Goal: Task Accomplishment & Management: Use online tool/utility

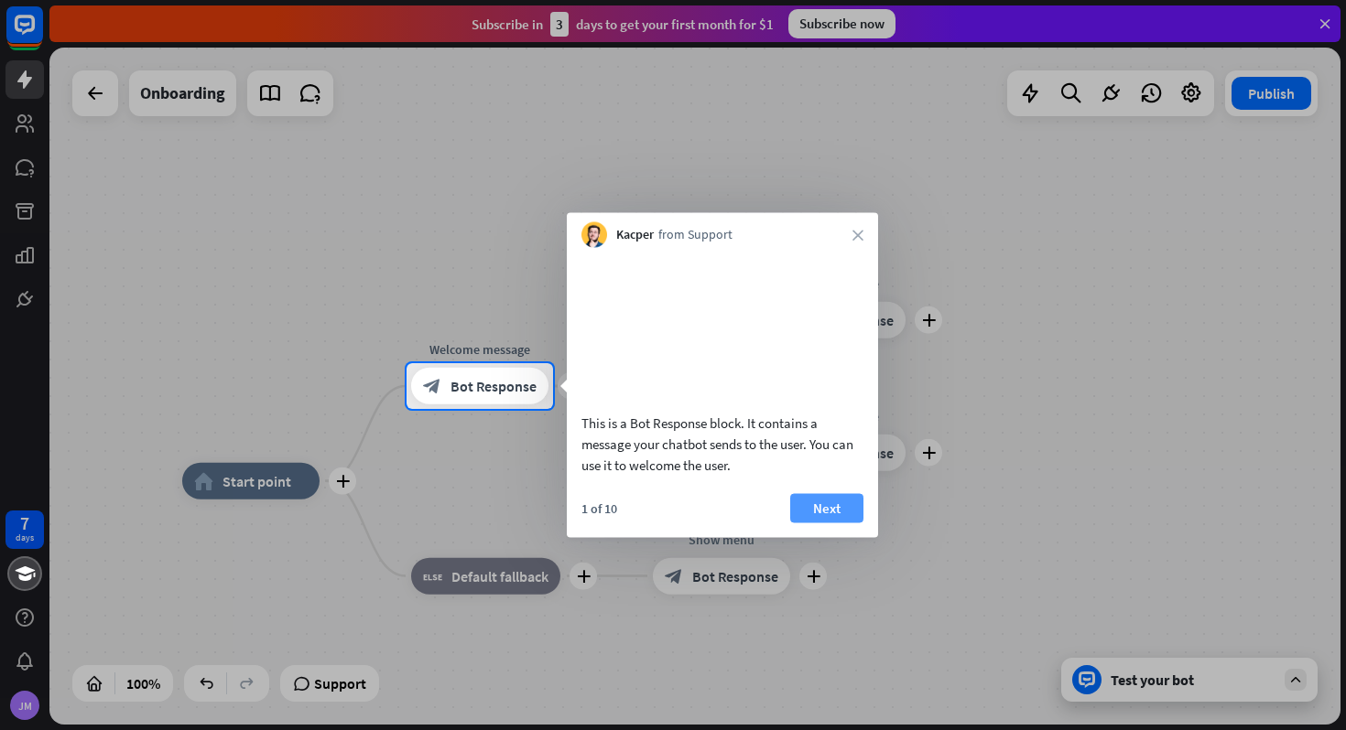
click at [830, 523] on button "Next" at bounding box center [826, 507] width 73 height 29
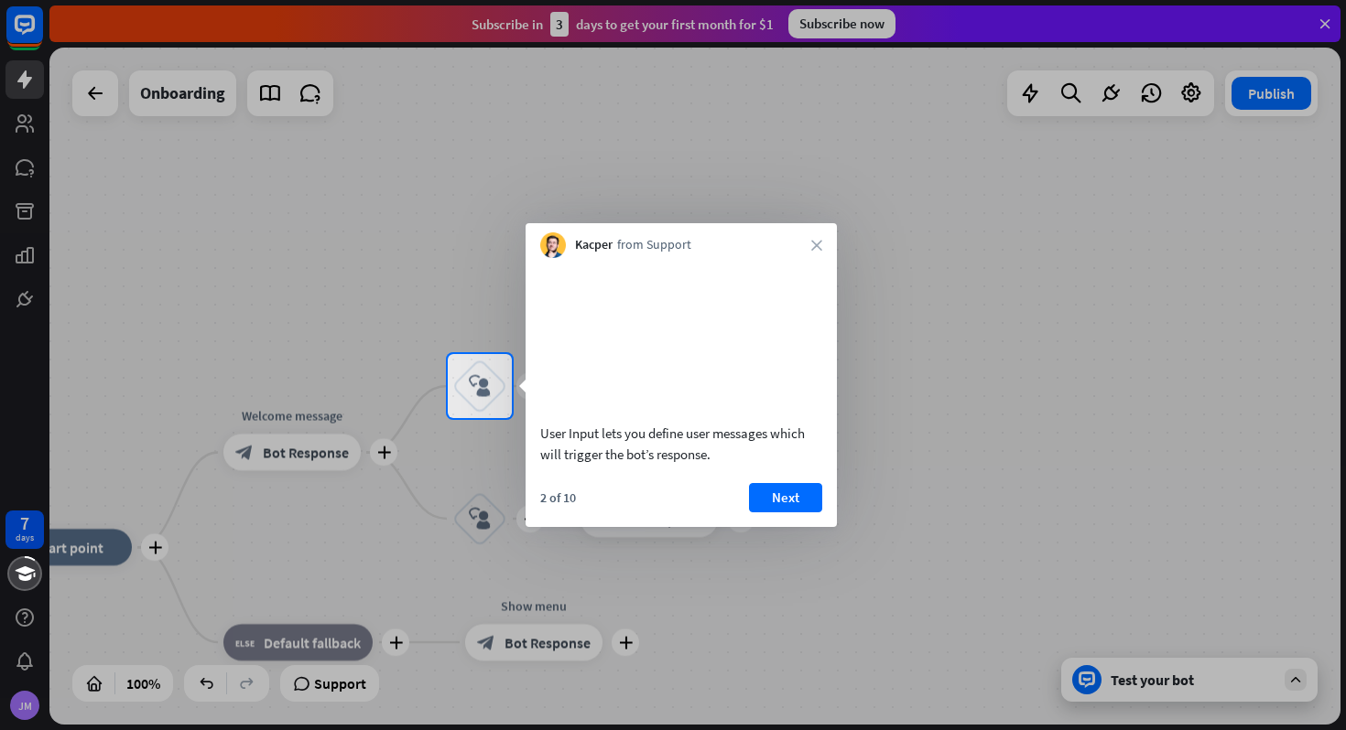
click at [785, 504] on div "User Input lets you define user messages which will trigger the bot’s response.…" at bounding box center [680, 392] width 311 height 269
click at [815, 234] on div "Kacper from Support close" at bounding box center [680, 240] width 311 height 35
click at [815, 236] on div "Kacper from Support close" at bounding box center [680, 240] width 311 height 35
click at [816, 240] on icon "close" at bounding box center [816, 245] width 11 height 11
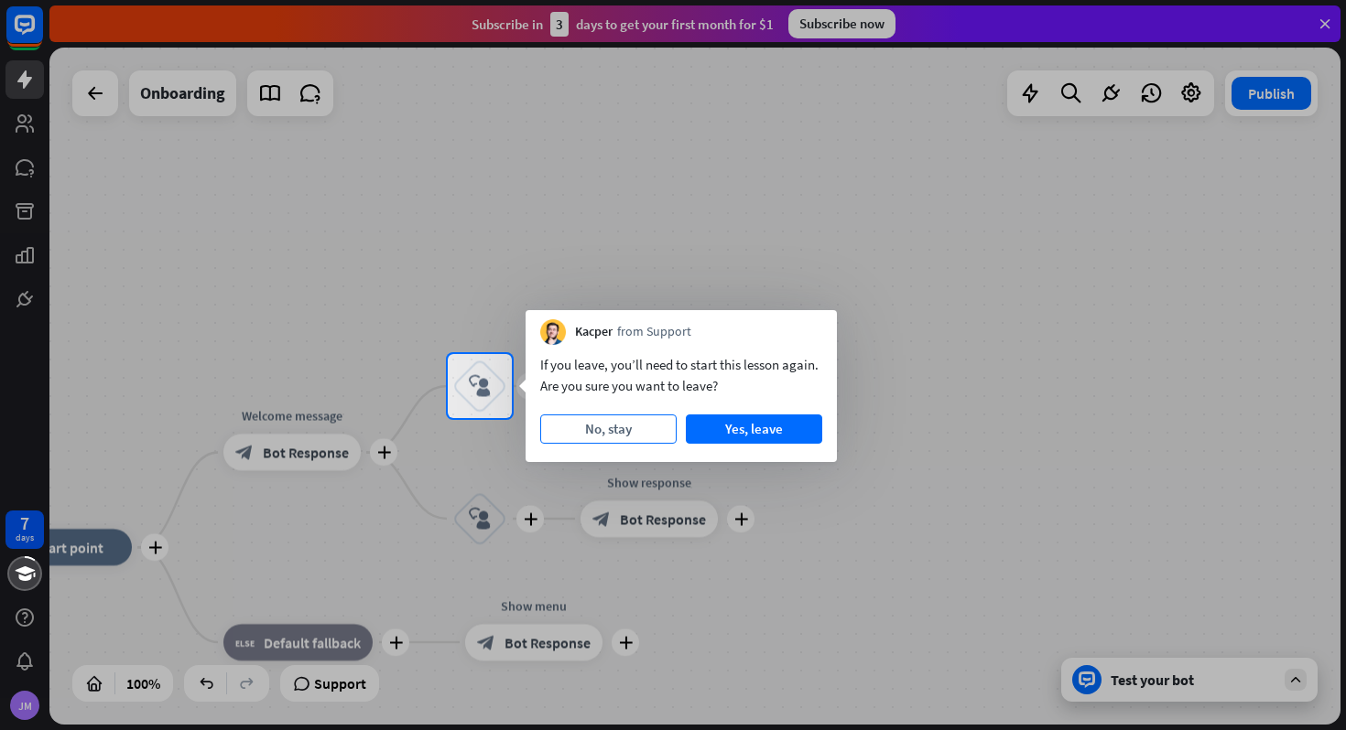
click at [643, 433] on button "No, stay" at bounding box center [608, 429] width 136 height 29
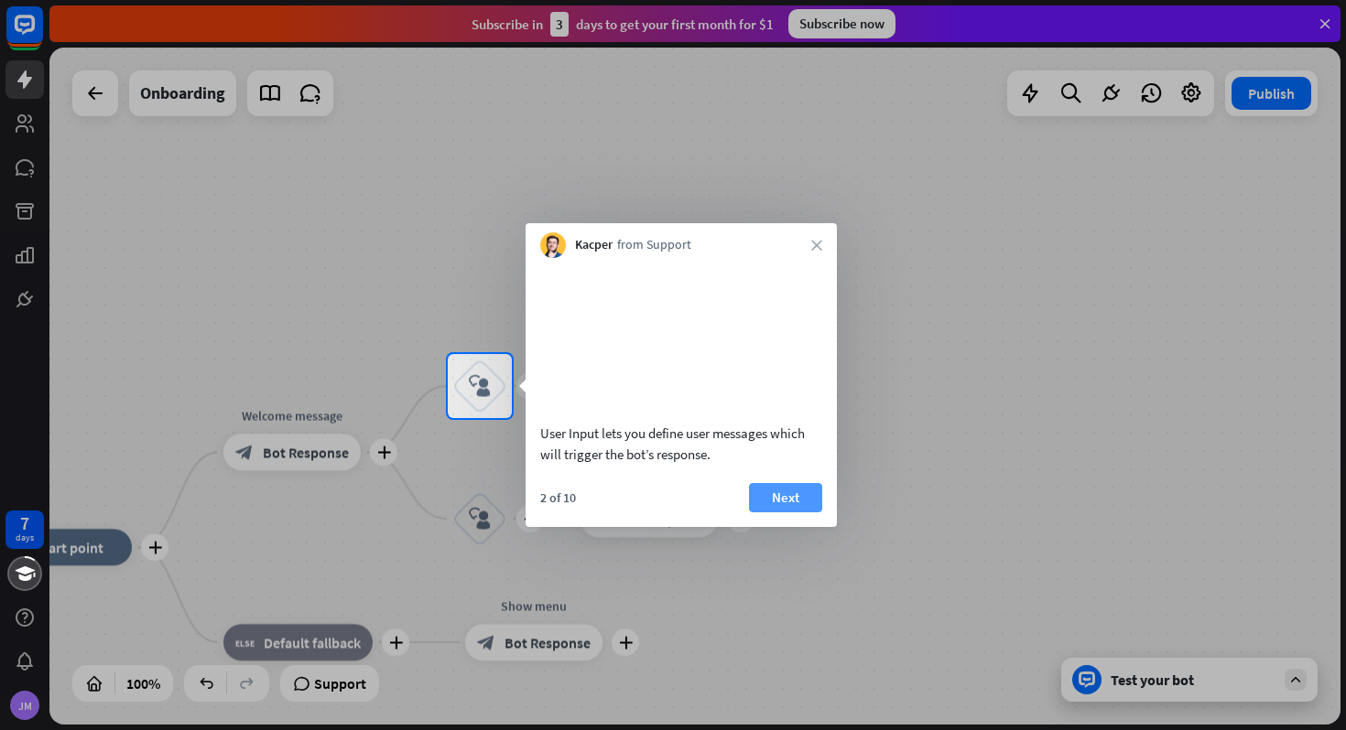
click at [792, 513] on button "Next" at bounding box center [785, 497] width 73 height 29
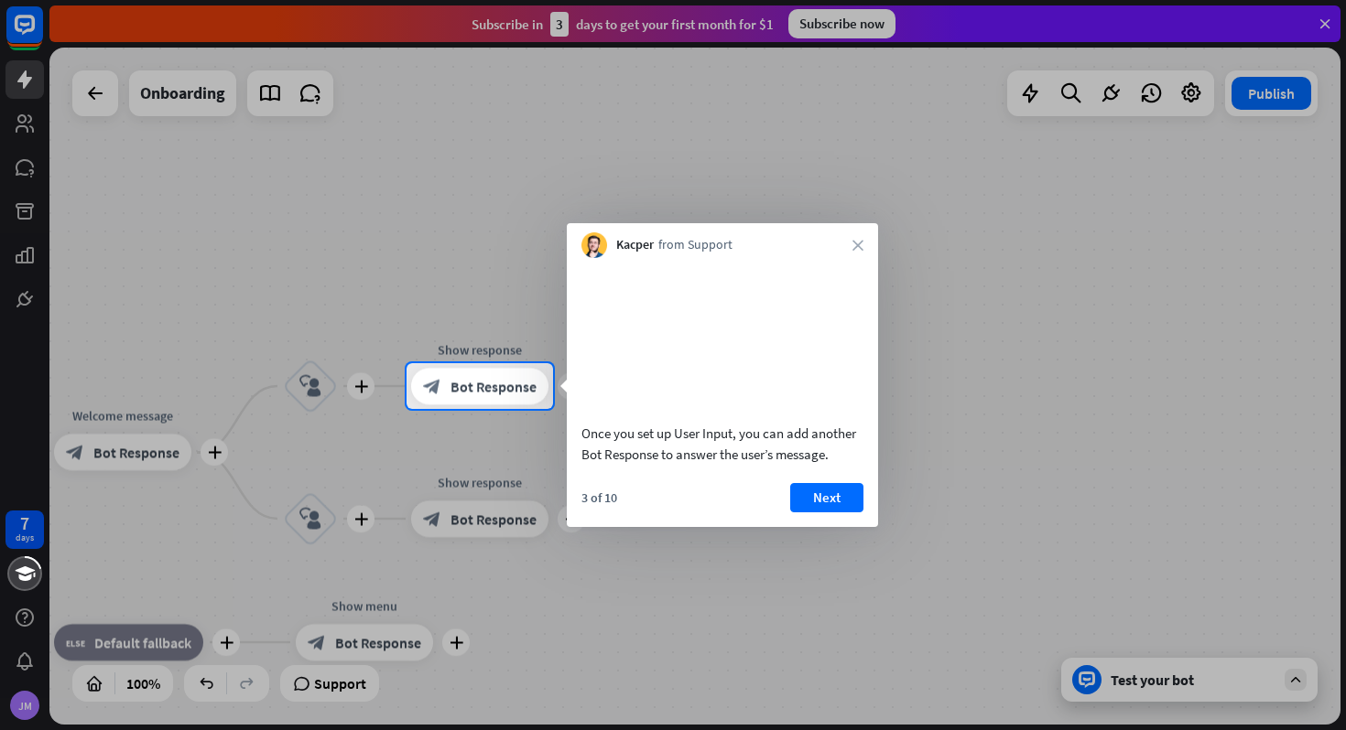
click at [792, 513] on button "Next" at bounding box center [826, 497] width 73 height 29
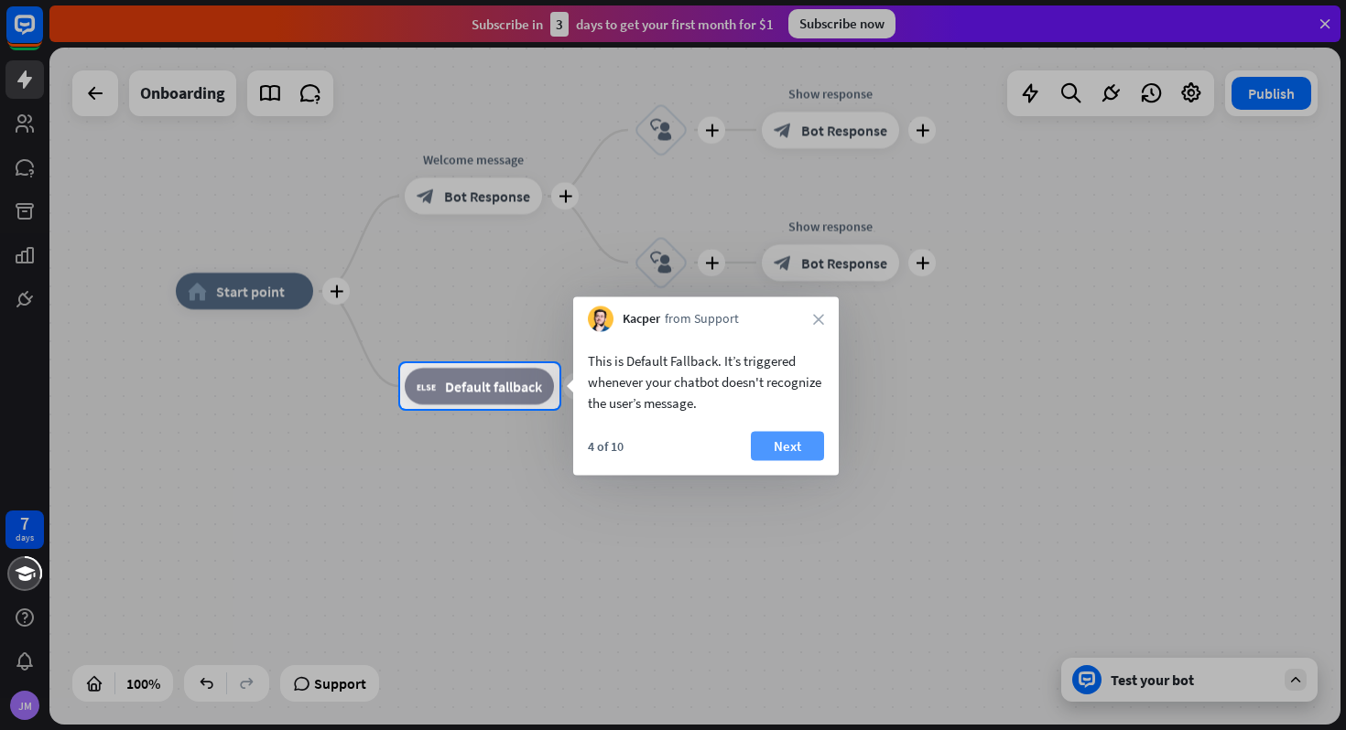
click at [775, 439] on button "Next" at bounding box center [787, 446] width 73 height 29
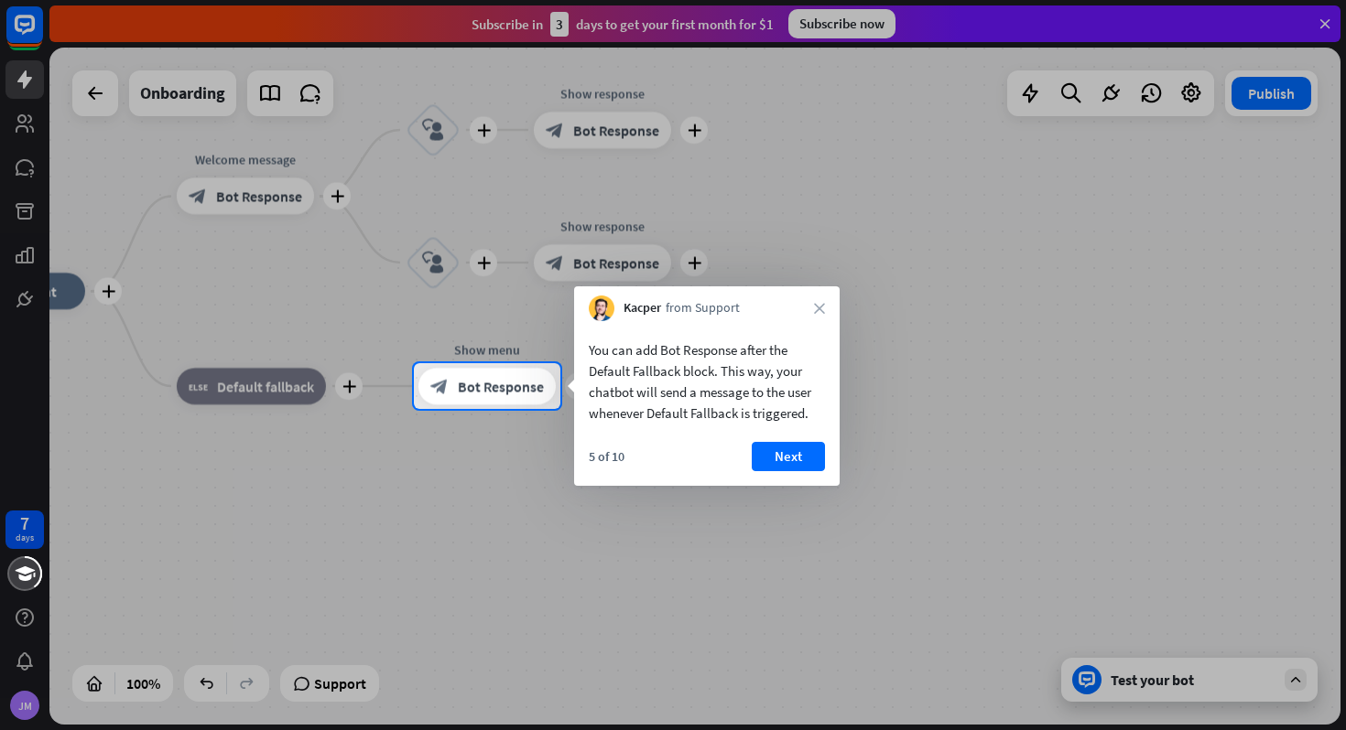
click at [775, 439] on div "You can add Bot Response after the Default Fallback block. This way, your chatb…" at bounding box center [706, 403] width 265 height 165
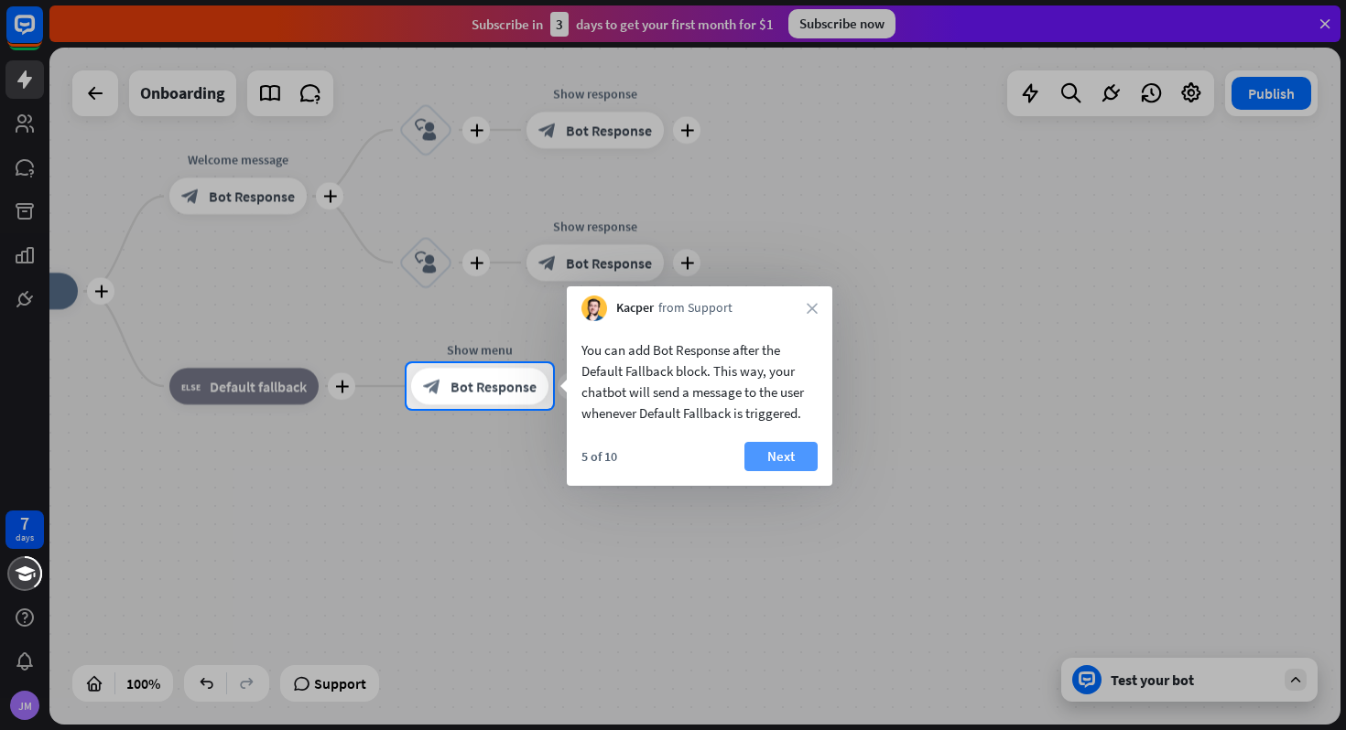
click at [778, 452] on button "Next" at bounding box center [780, 456] width 73 height 29
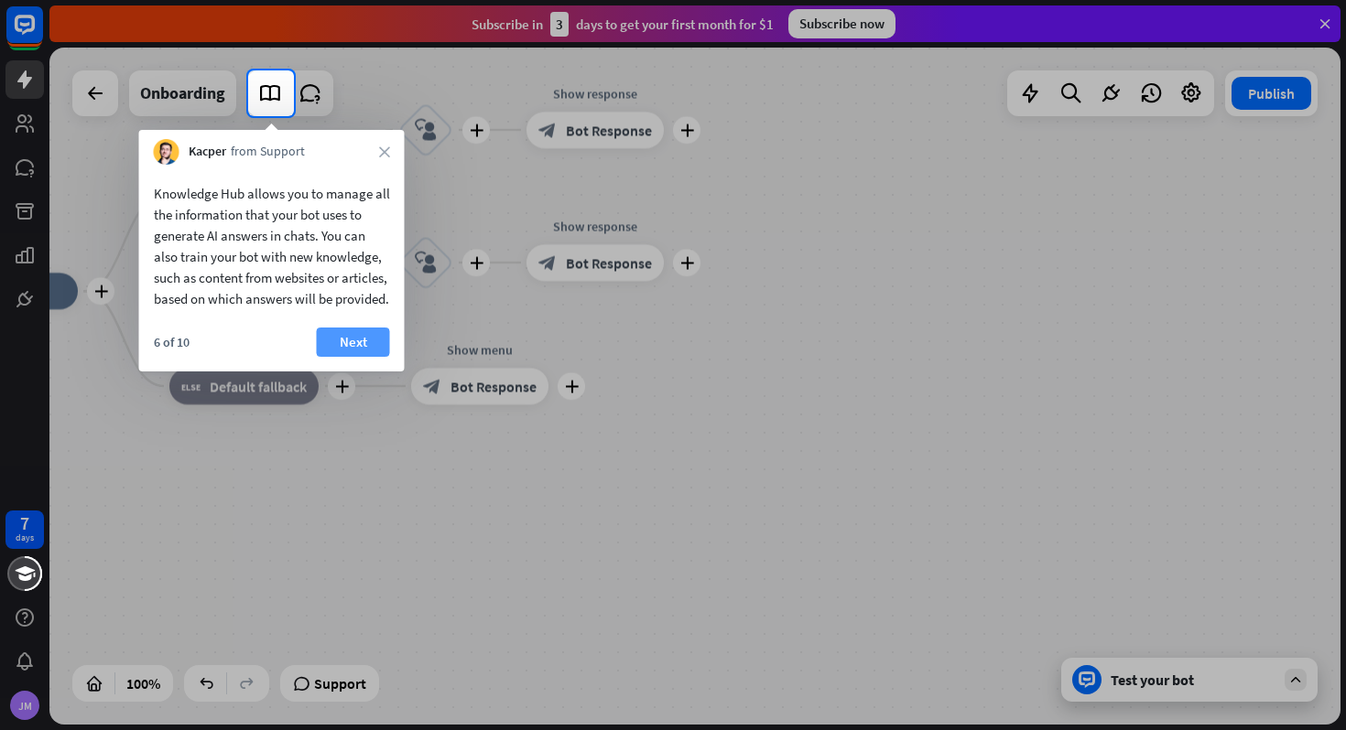
click at [337, 355] on button "Next" at bounding box center [353, 342] width 73 height 29
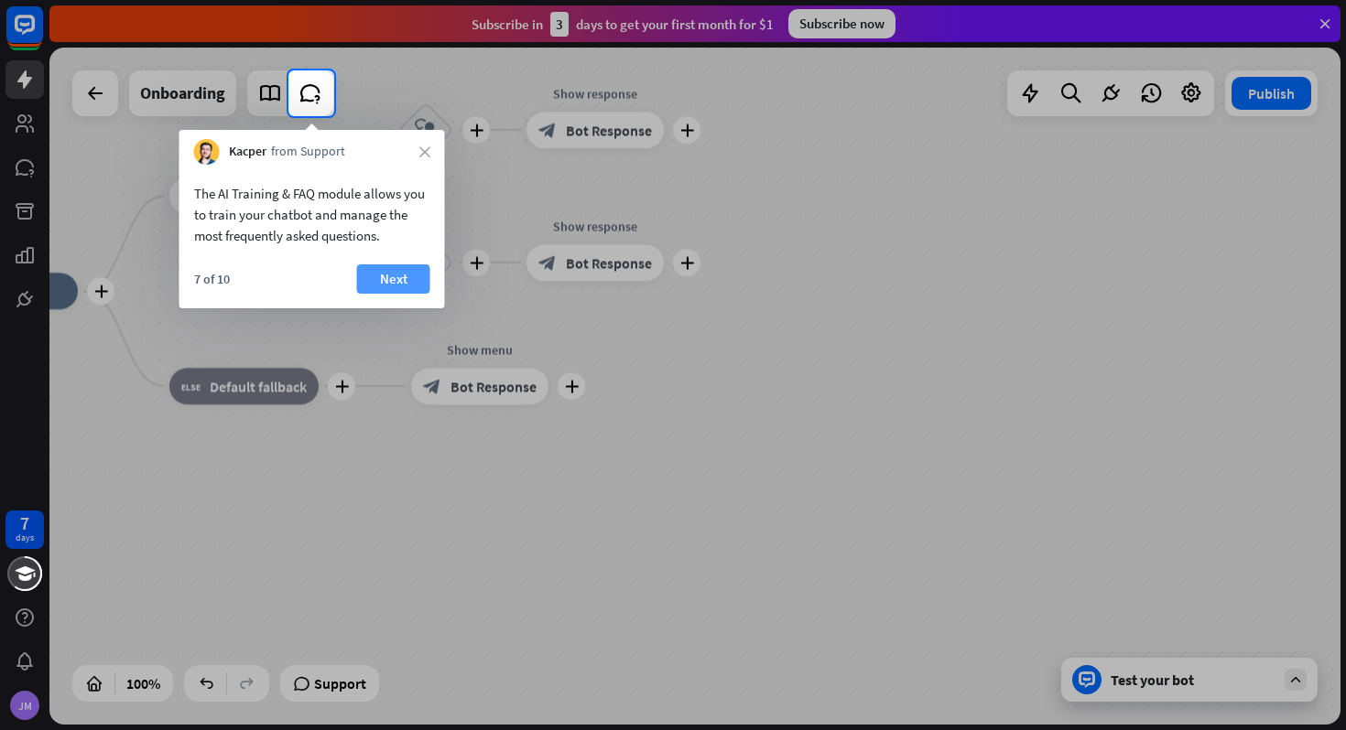
click at [389, 273] on button "Next" at bounding box center [393, 279] width 73 height 29
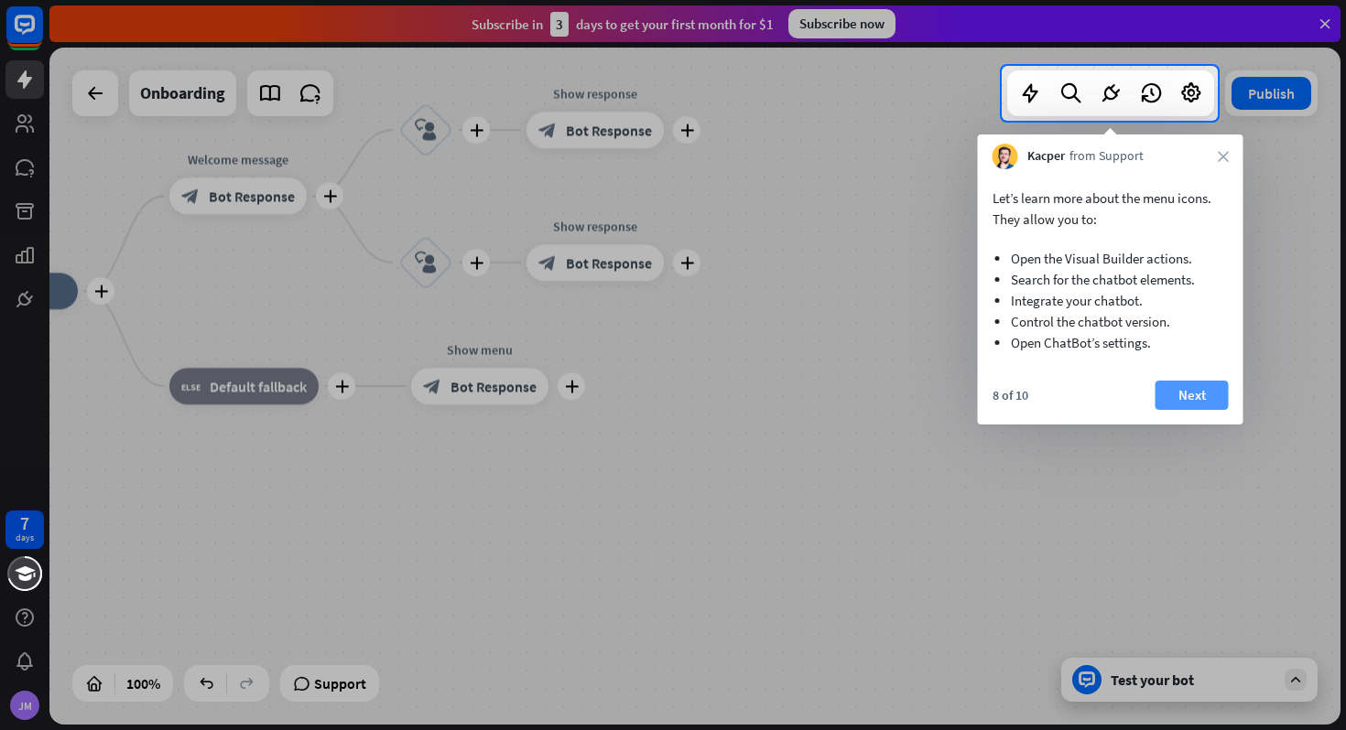
click at [1175, 396] on button "Next" at bounding box center [1191, 395] width 73 height 29
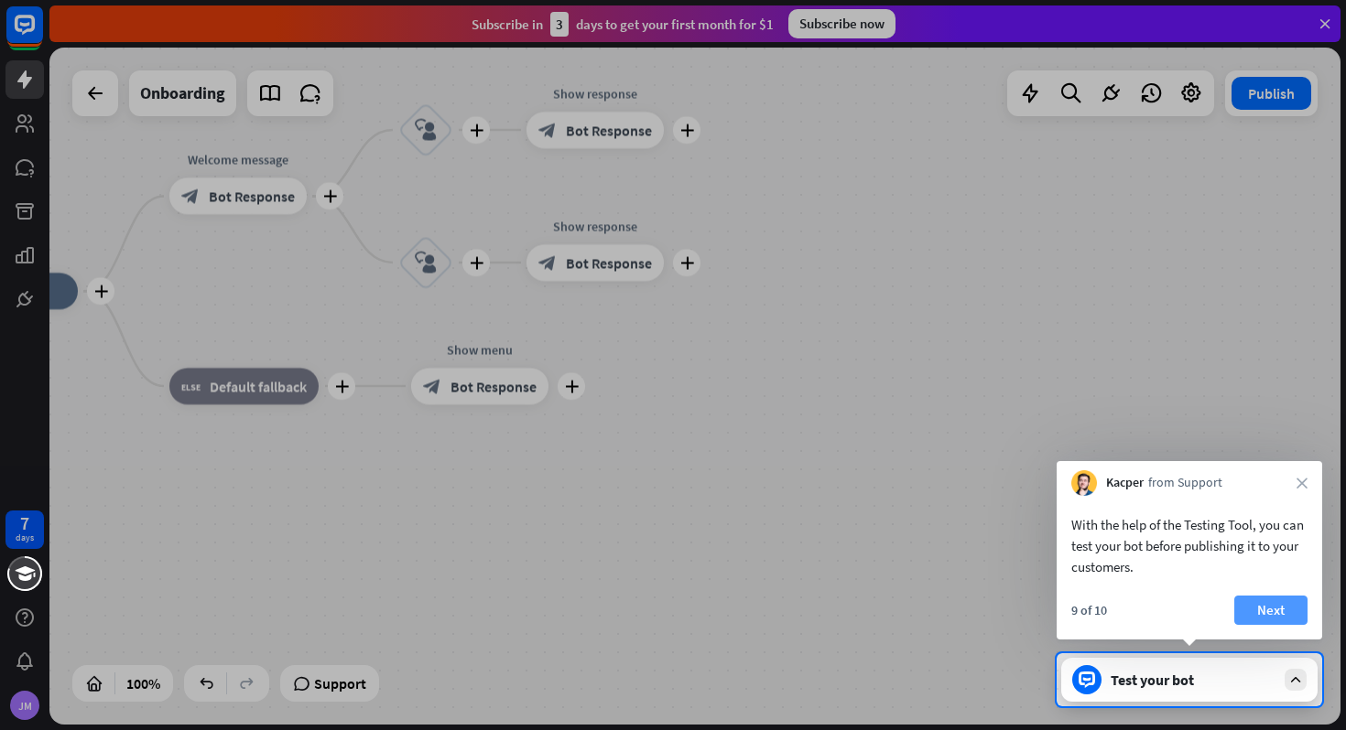
click at [1283, 620] on button "Next" at bounding box center [1270, 610] width 73 height 29
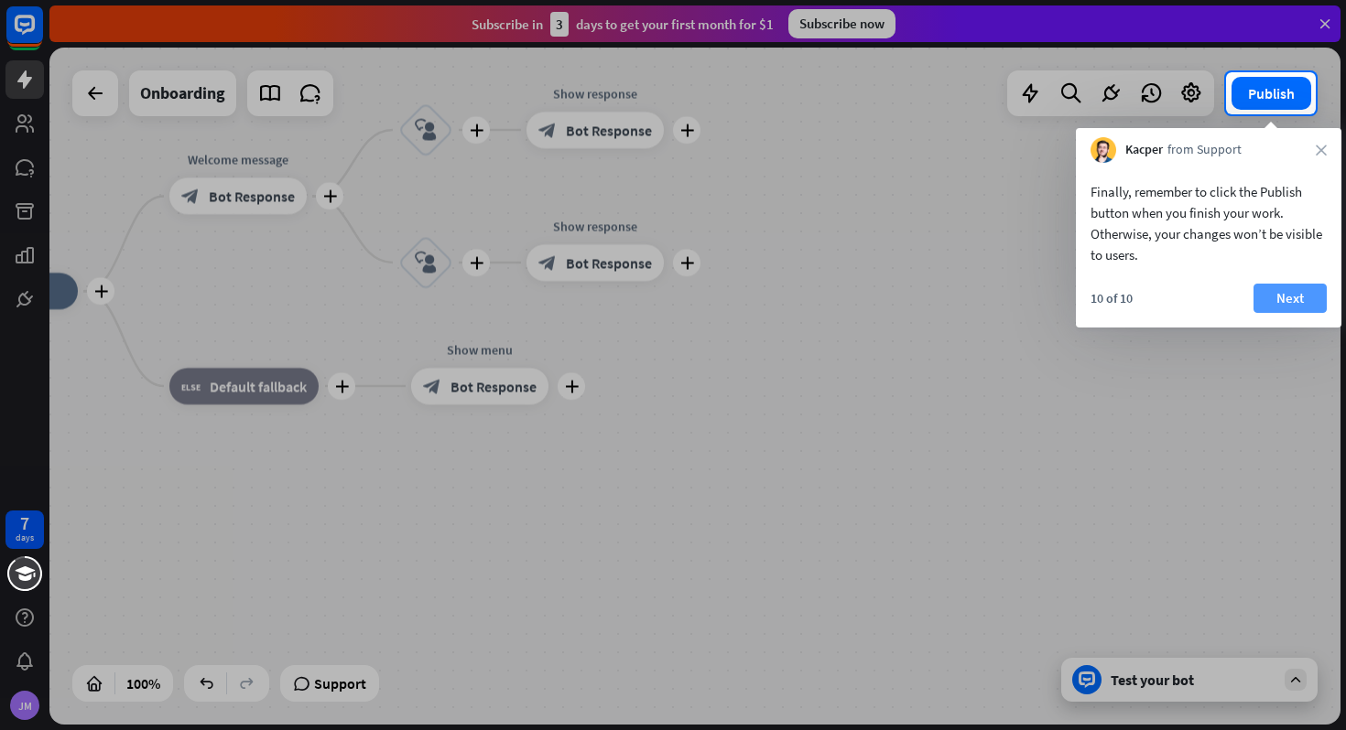
click at [1278, 299] on button "Next" at bounding box center [1289, 298] width 73 height 29
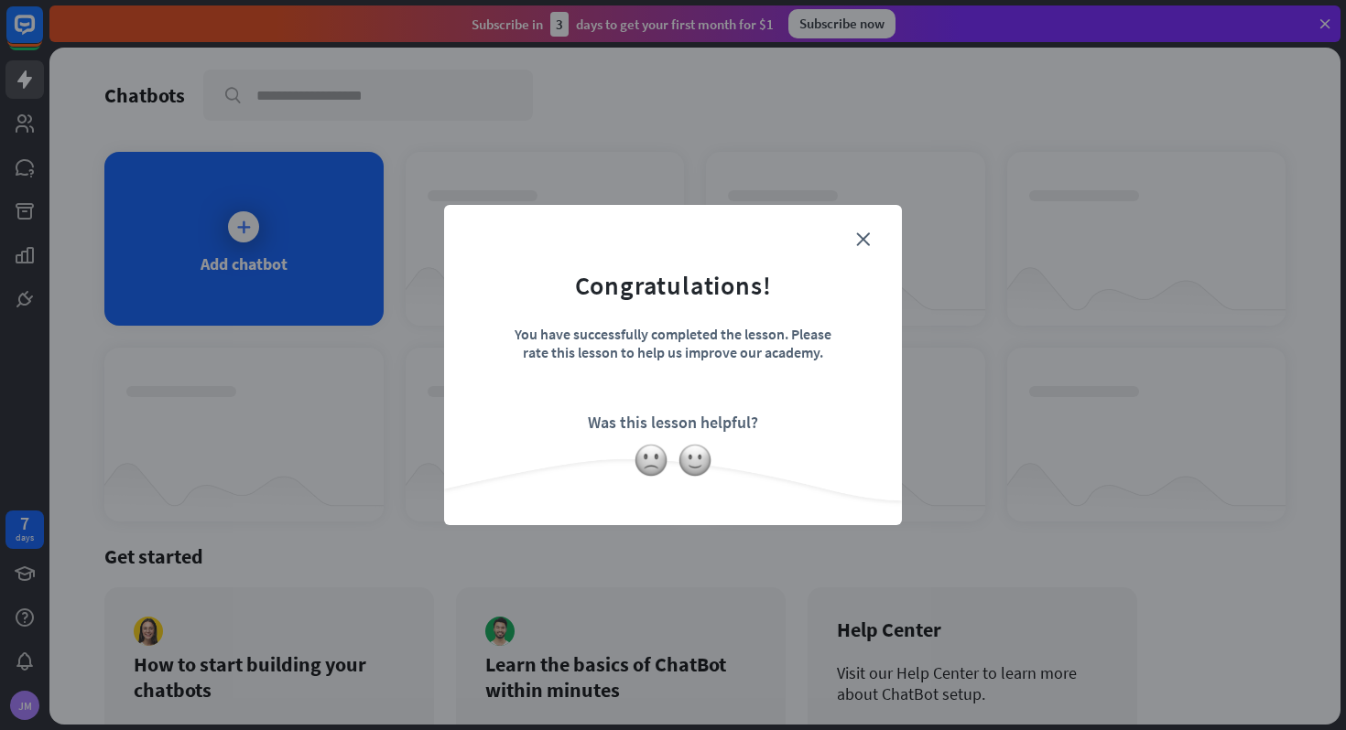
click at [854, 239] on form "Congratulations! You have successfully completed the lesson. Please rate this l…" at bounding box center [673, 337] width 412 height 219
click at [862, 238] on icon "close" at bounding box center [863, 240] width 14 height 14
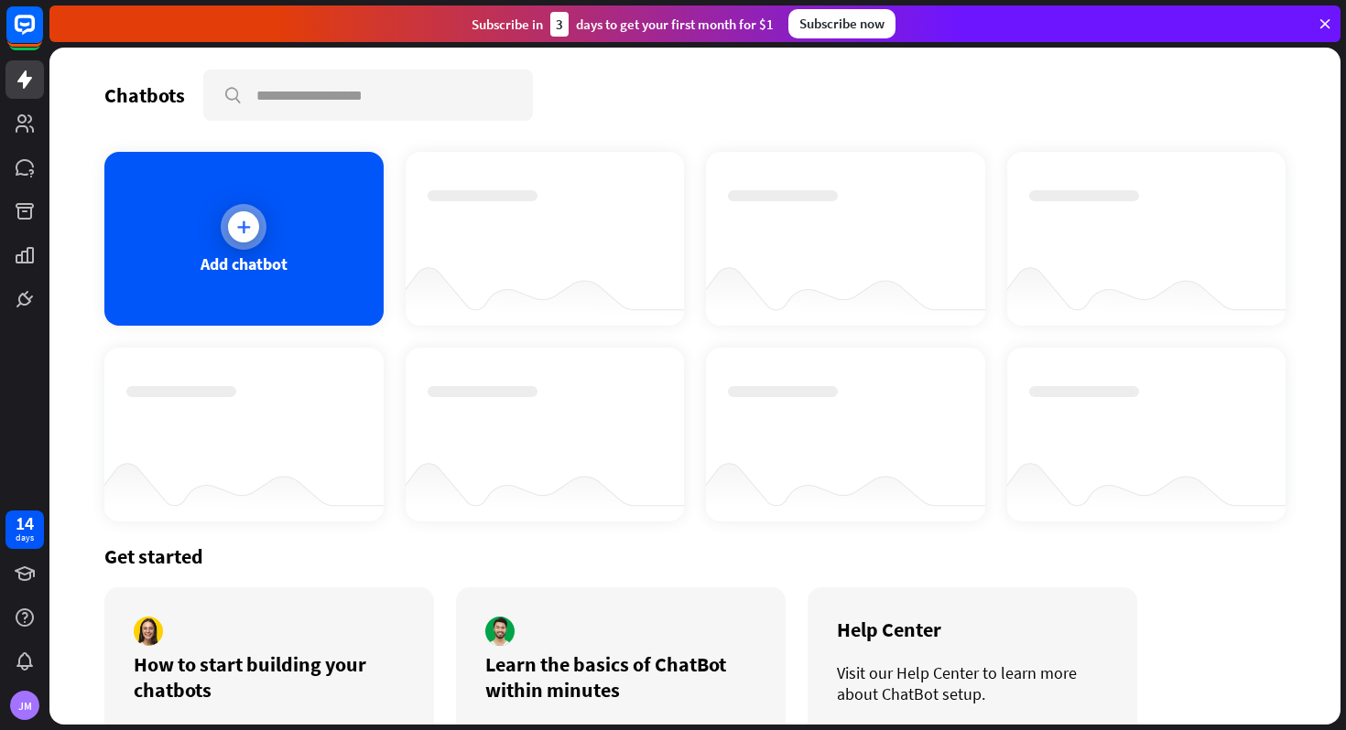
click at [300, 226] on div "Add chatbot" at bounding box center [243, 239] width 279 height 174
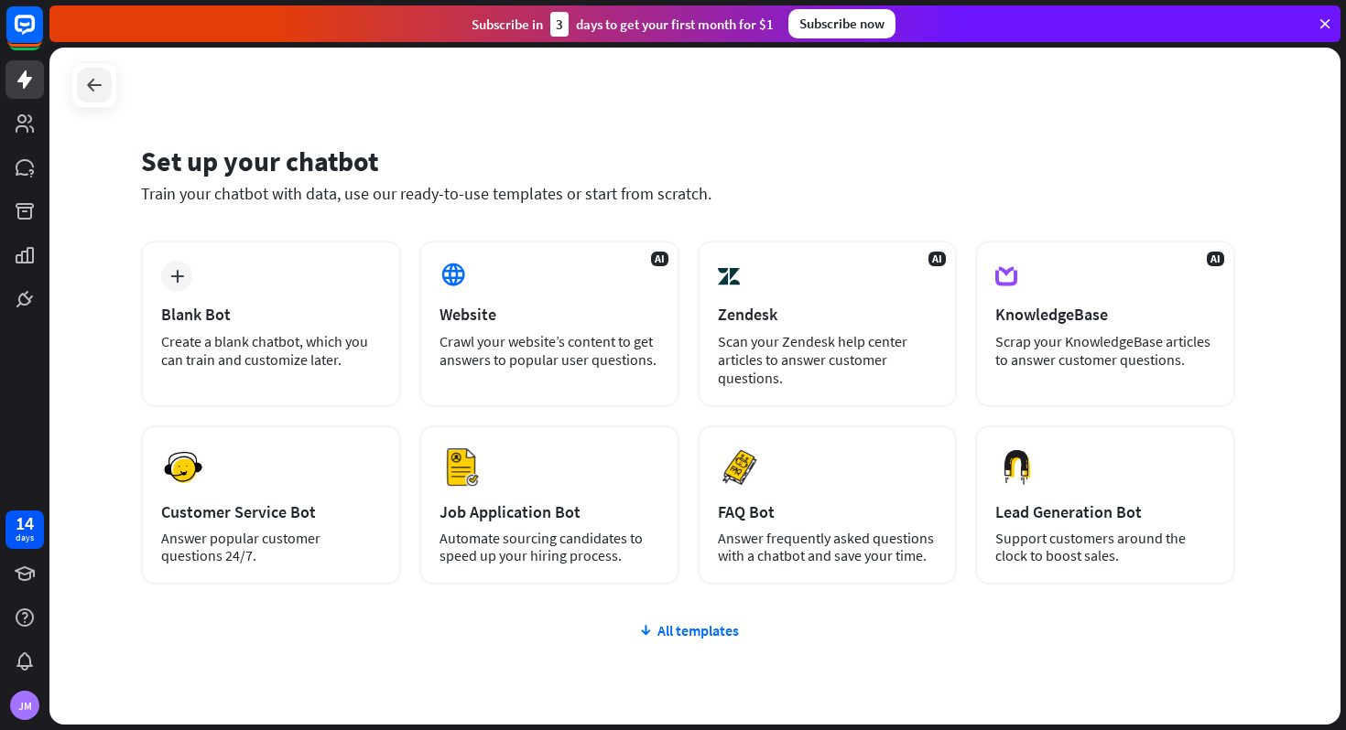
click at [106, 93] on div at bounding box center [94, 85] width 35 height 35
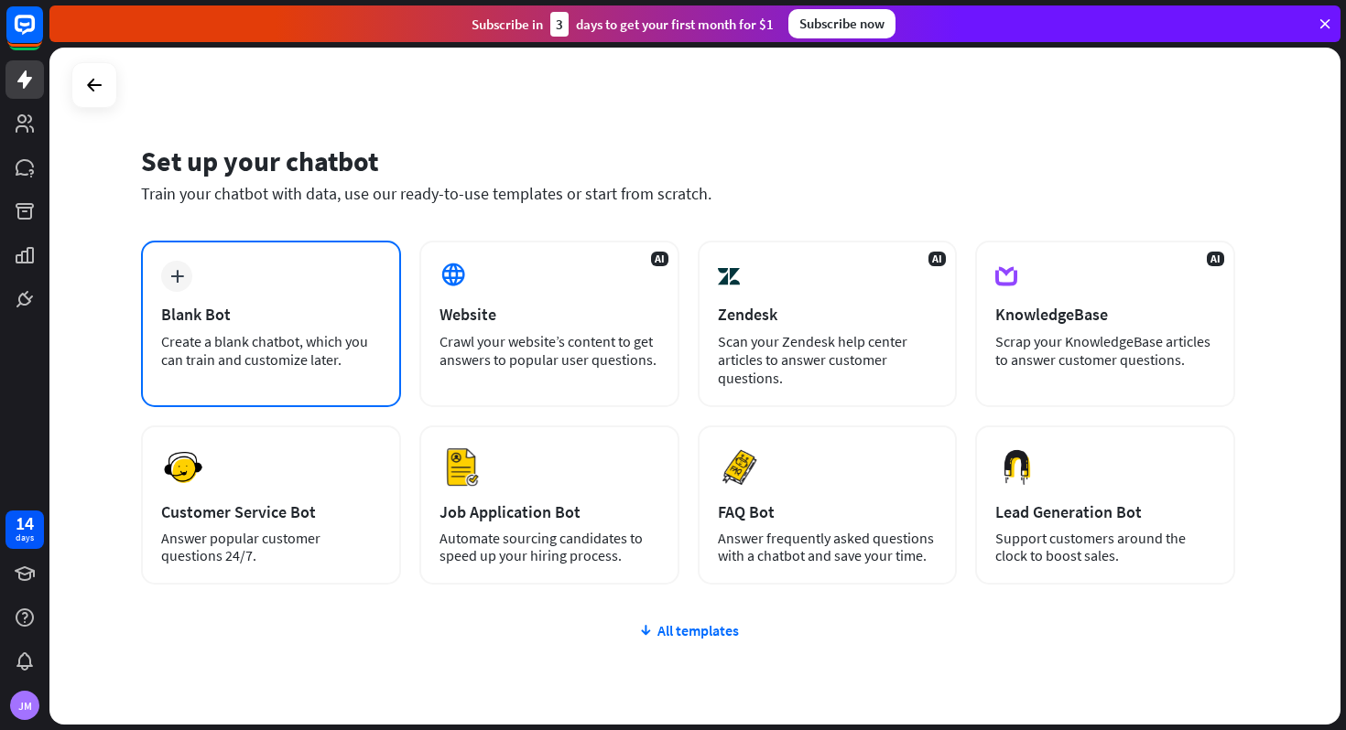
click at [333, 376] on div "plus Blank Bot Create a blank chatbot, which you can train and customize later." at bounding box center [271, 324] width 260 height 167
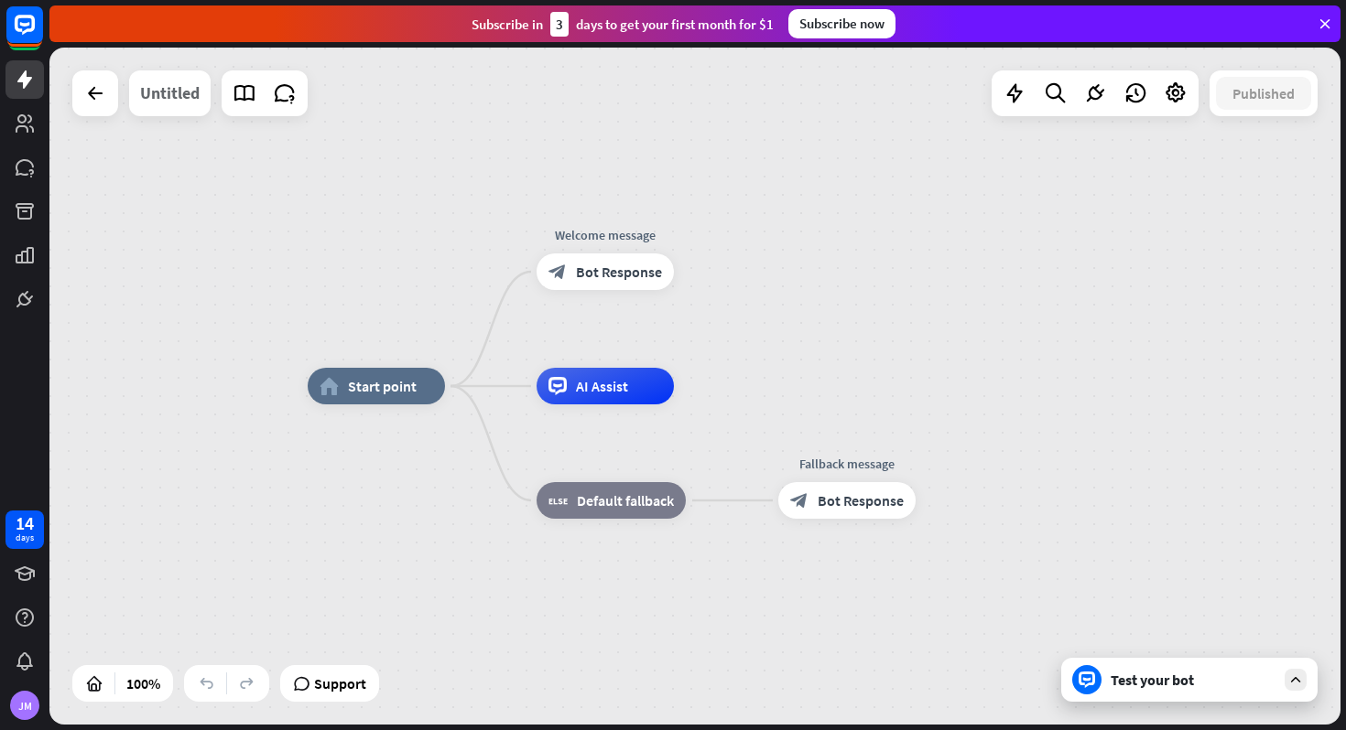
click at [180, 91] on div "Untitled" at bounding box center [169, 93] width 59 height 46
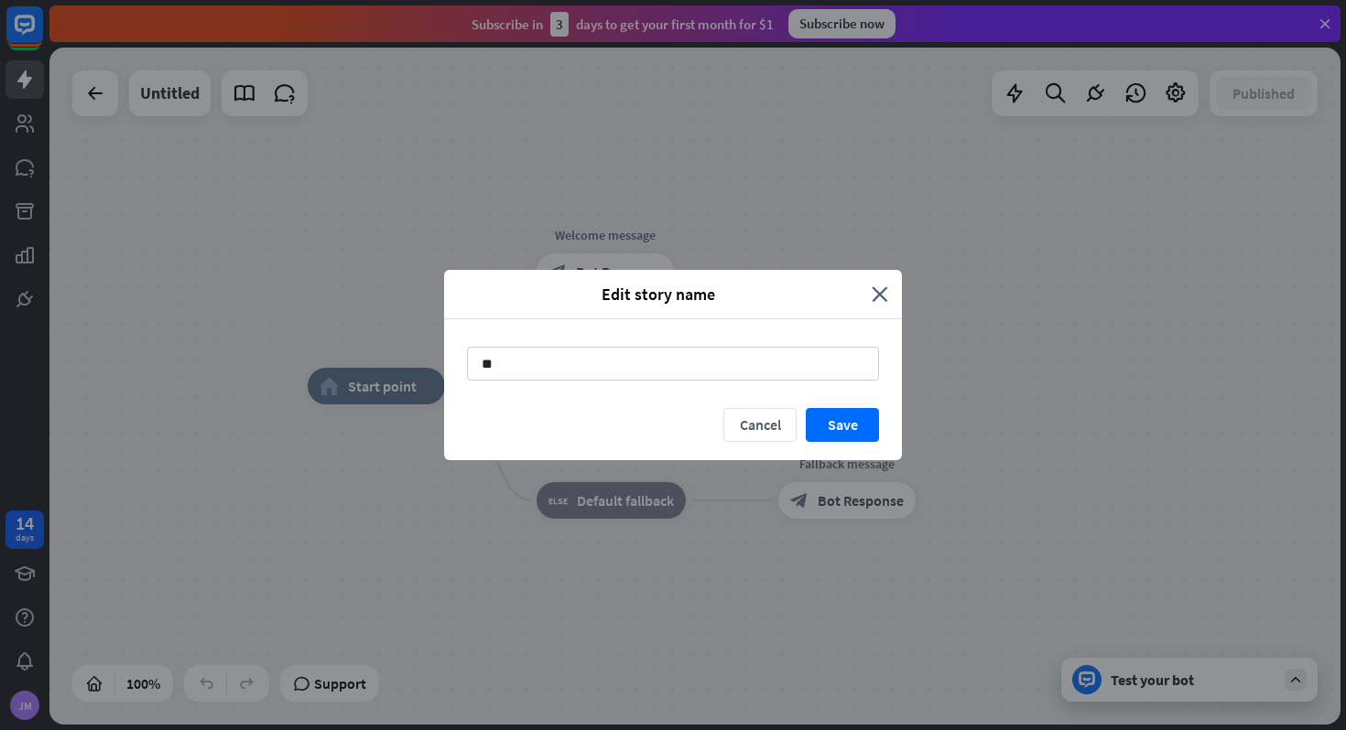
type input "*"
type input "**********"
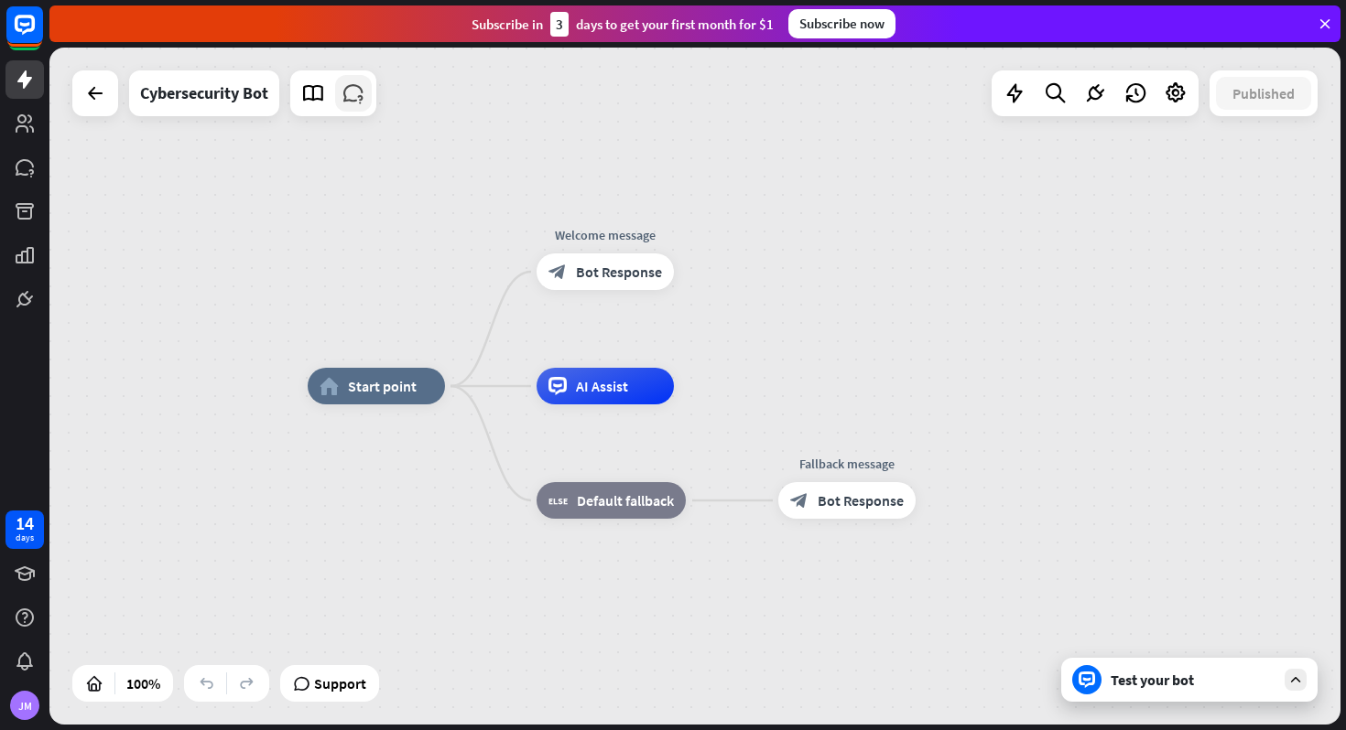
click at [360, 99] on icon at bounding box center [353, 93] width 24 height 24
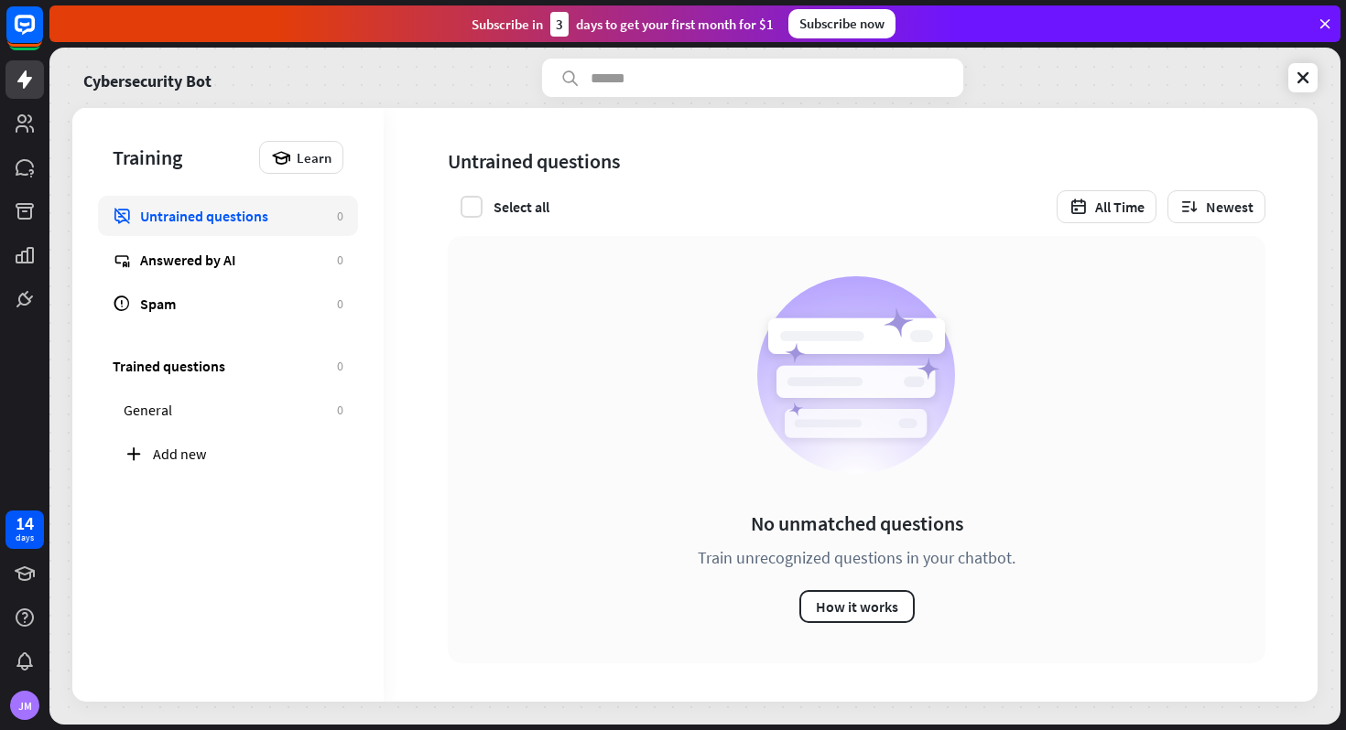
click at [1287, 68] on div "Cybersecurity Bot" at bounding box center [694, 78] width 1245 height 38
click at [1292, 71] on link at bounding box center [1302, 77] width 29 height 29
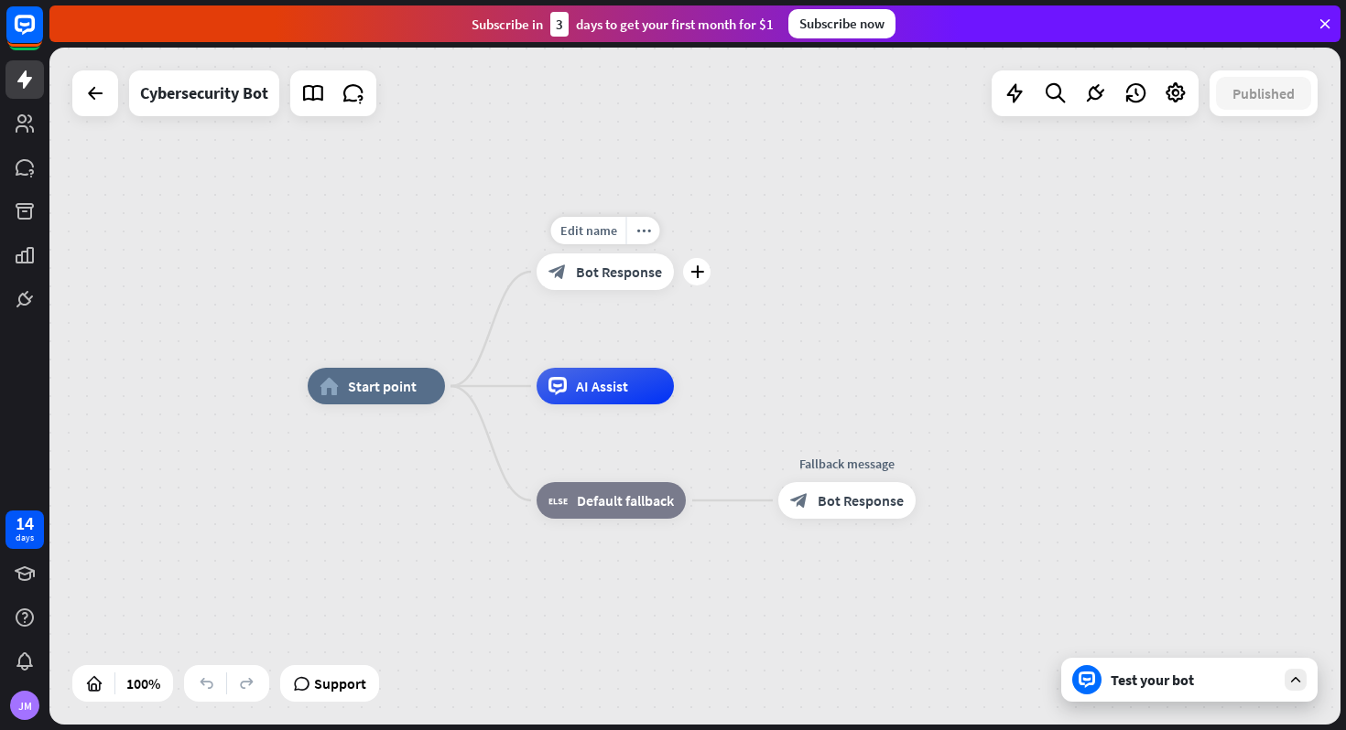
click at [611, 266] on span "Bot Response" at bounding box center [619, 272] width 86 height 18
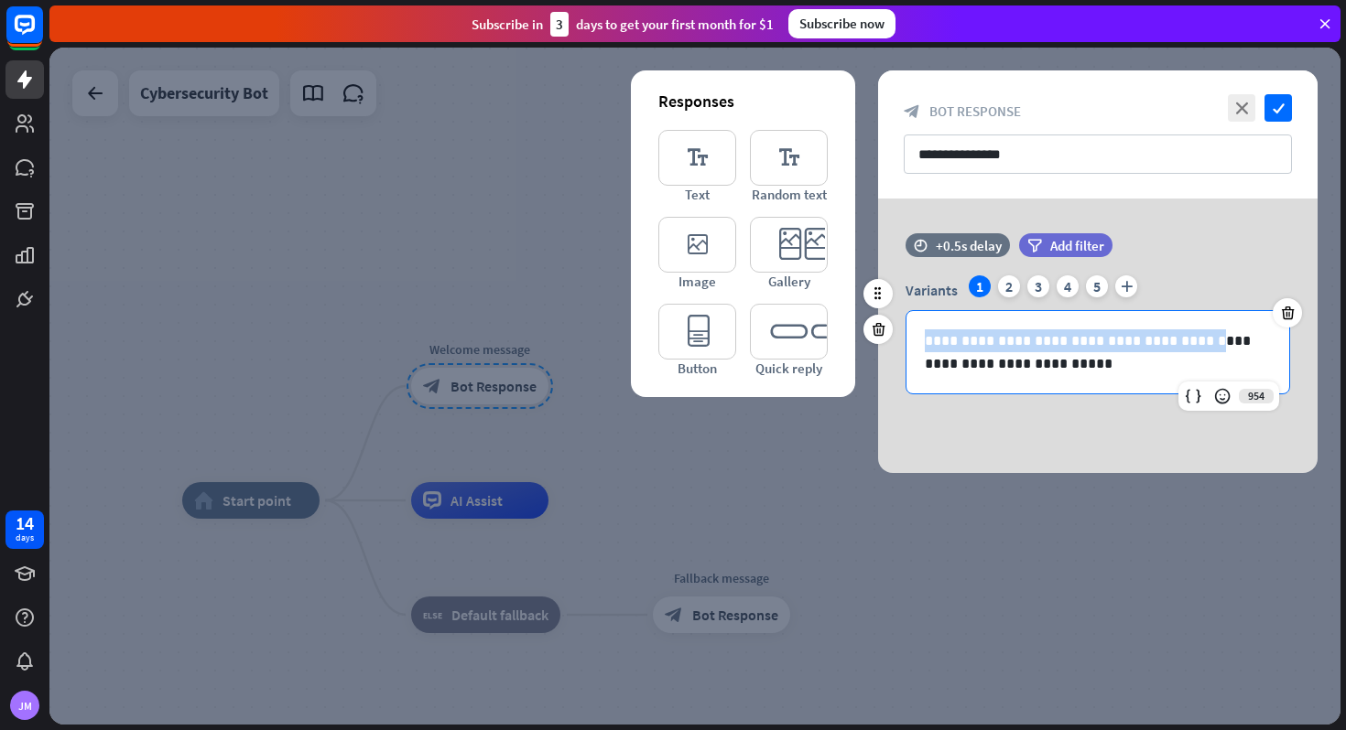
drag, startPoint x: 925, startPoint y: 341, endPoint x: 1176, endPoint y: 342, distance: 250.8
click at [1176, 342] on p "**********" at bounding box center [1098, 353] width 346 height 46
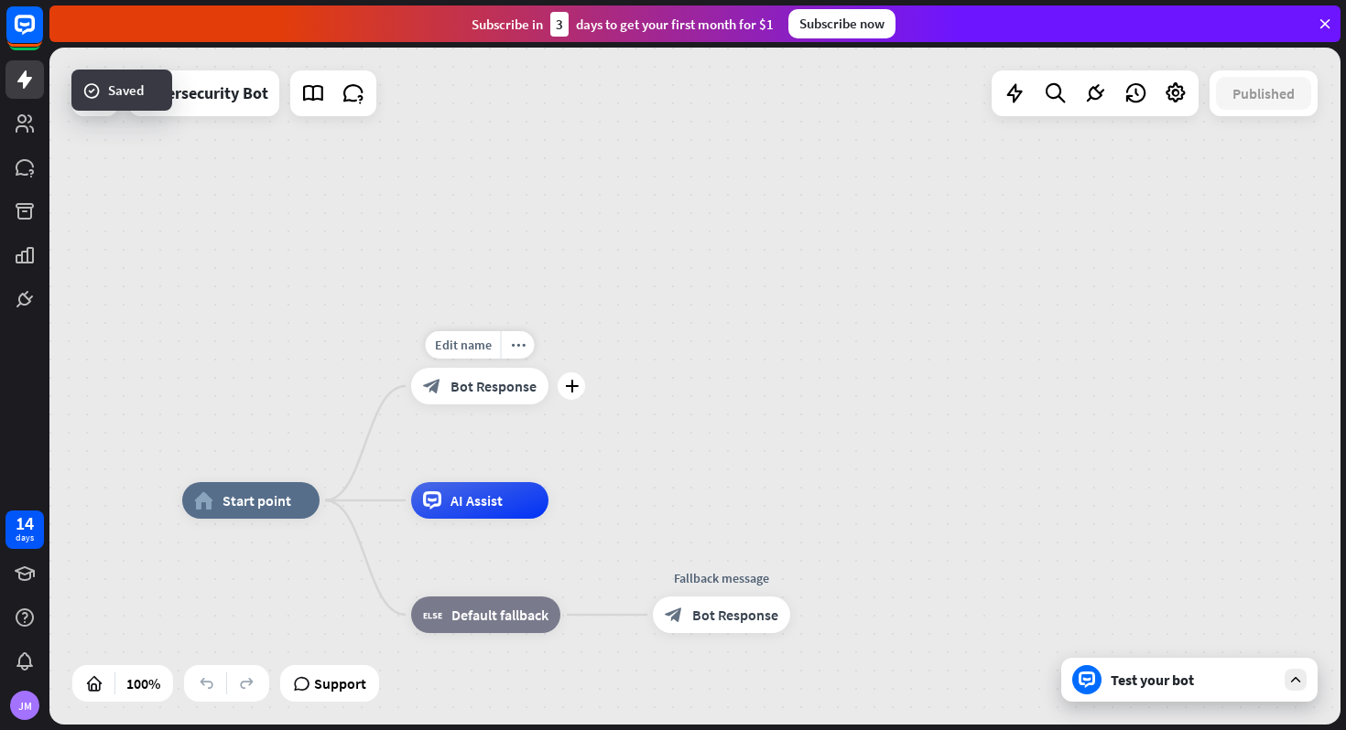
click at [491, 405] on div "Edit name more_horiz plus Welcome message block_bot_response Bot Response" at bounding box center [479, 386] width 137 height 37
click at [498, 394] on span "Bot Response" at bounding box center [493, 385] width 86 height 18
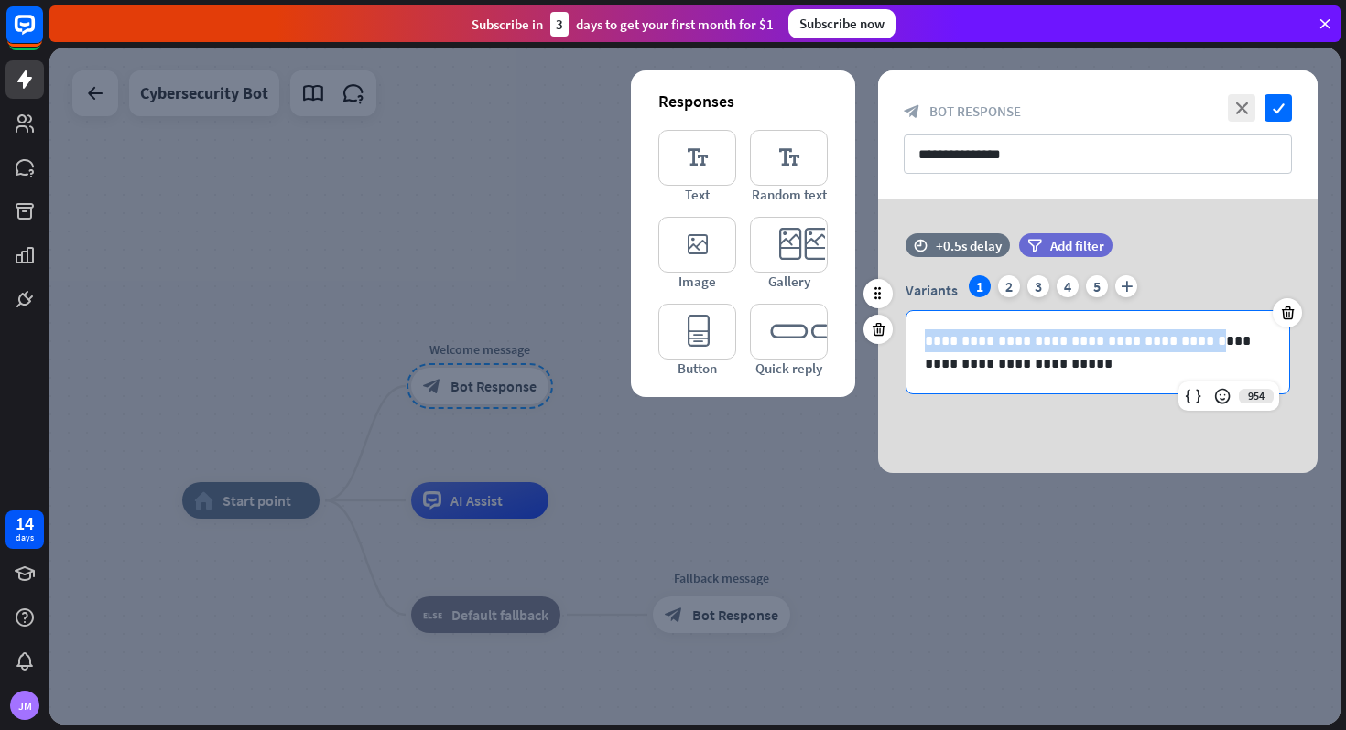
drag, startPoint x: 923, startPoint y: 342, endPoint x: 1178, endPoint y: 345, distance: 255.4
click at [1178, 345] on div "**********" at bounding box center [1097, 352] width 383 height 82
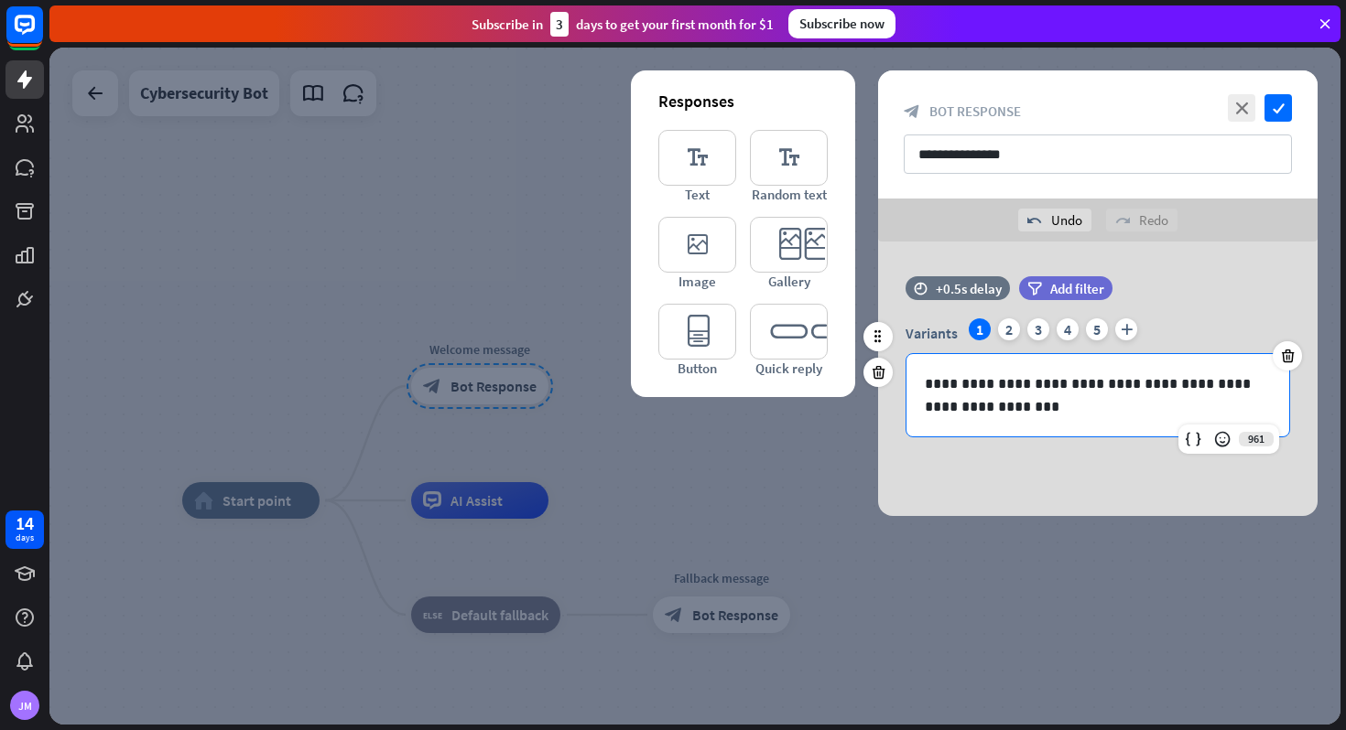
click at [1194, 384] on p "**********" at bounding box center [1098, 396] width 346 height 46
click at [1278, 107] on icon "check" at bounding box center [1277, 107] width 27 height 27
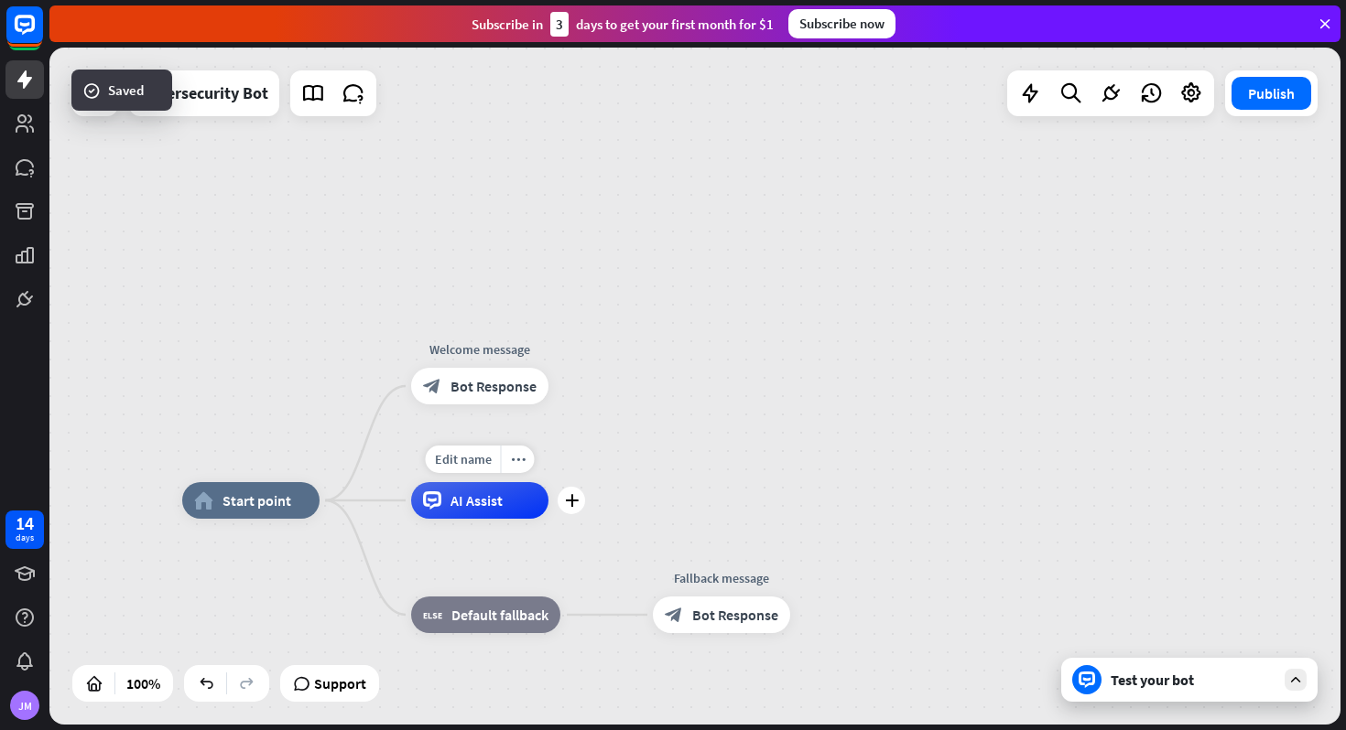
click at [502, 507] on div "AI Assist" at bounding box center [479, 500] width 137 height 37
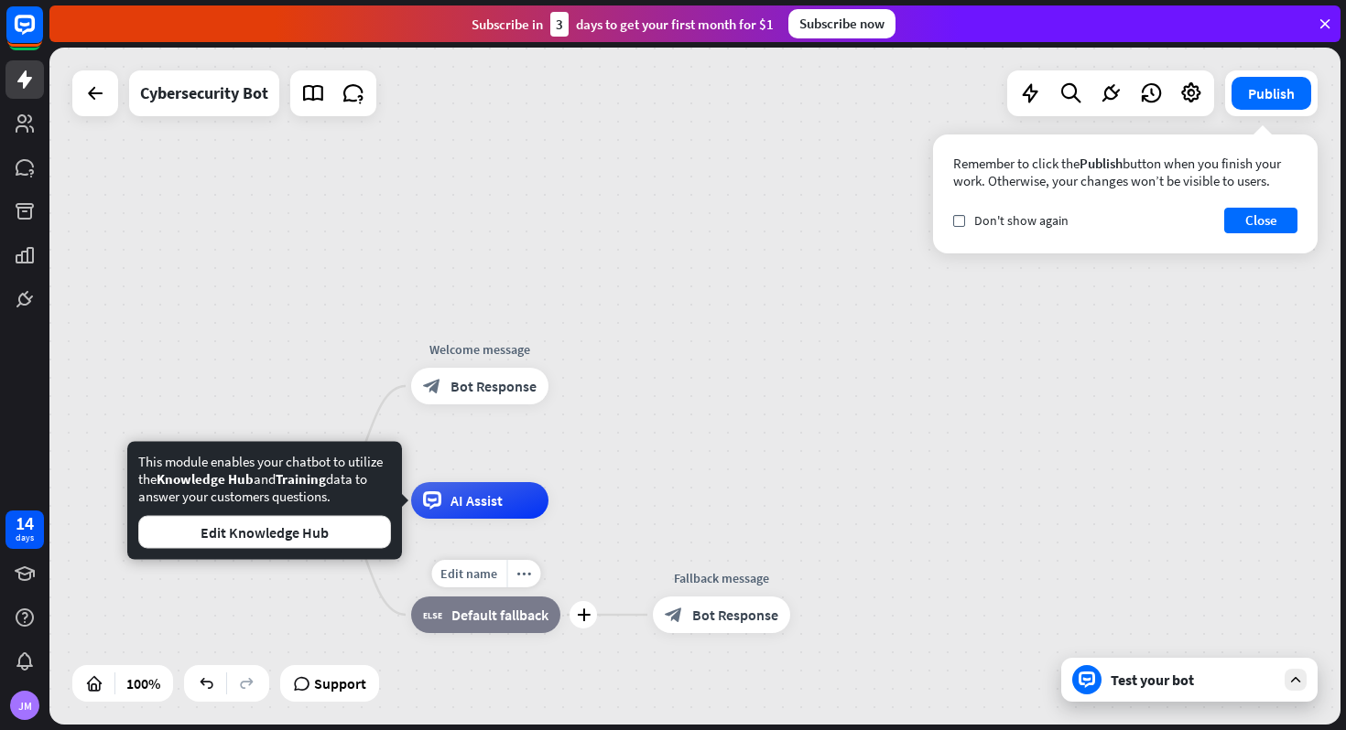
click at [510, 611] on span "Default fallback" at bounding box center [499, 615] width 97 height 18
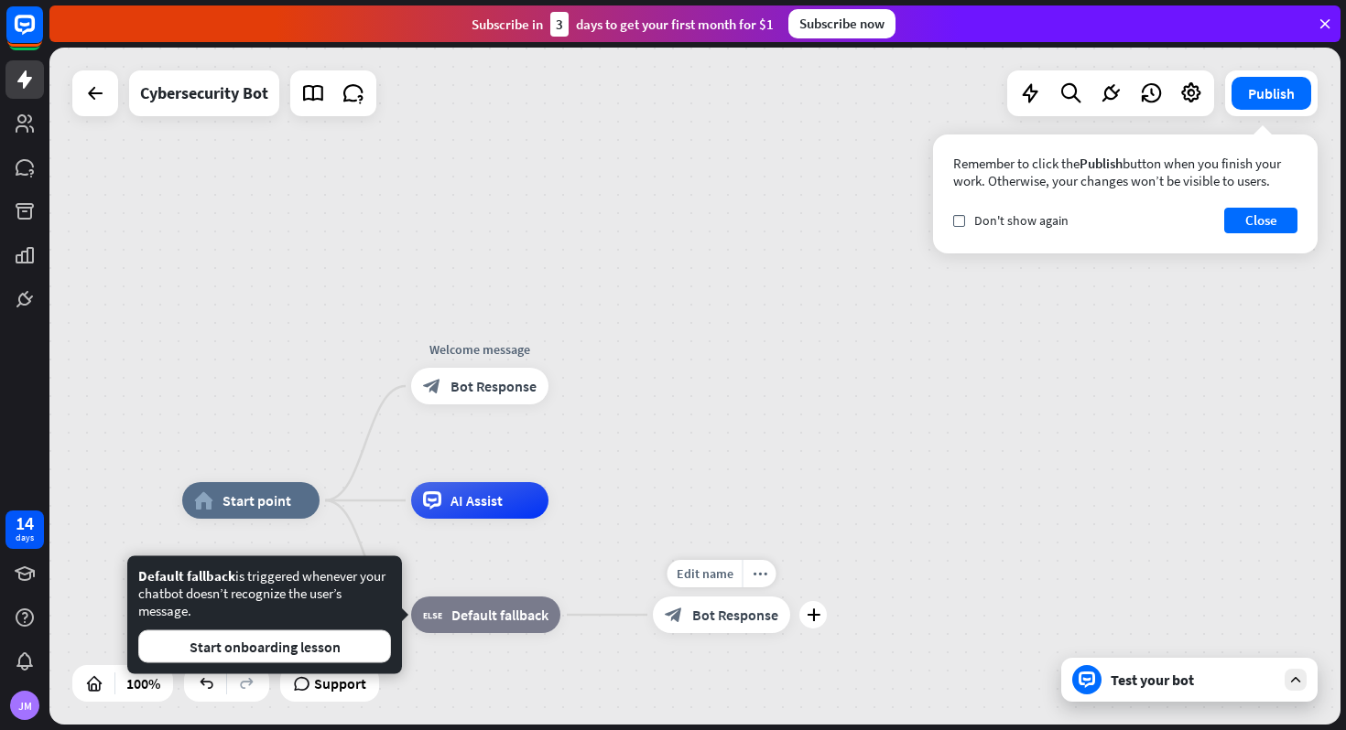
click at [699, 619] on span "Bot Response" at bounding box center [735, 615] width 86 height 18
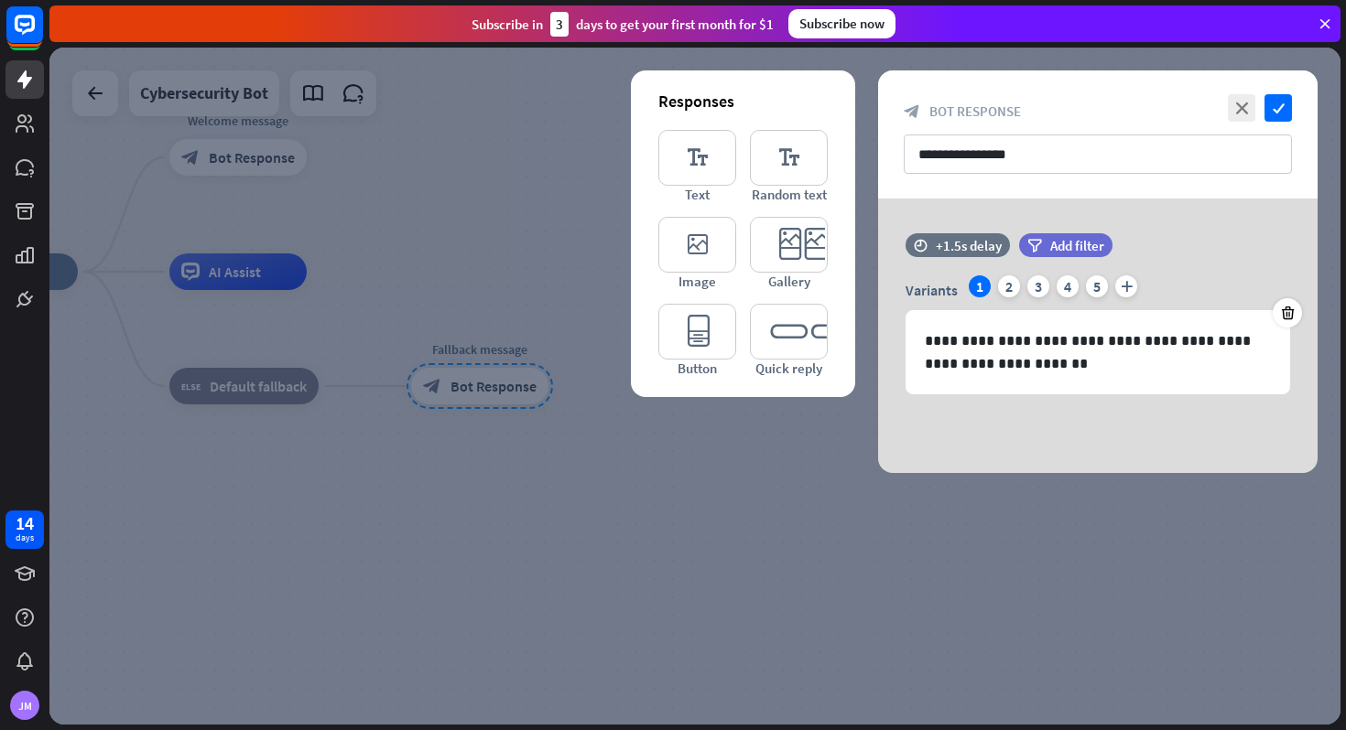
click at [1056, 559] on div at bounding box center [694, 386] width 1291 height 677
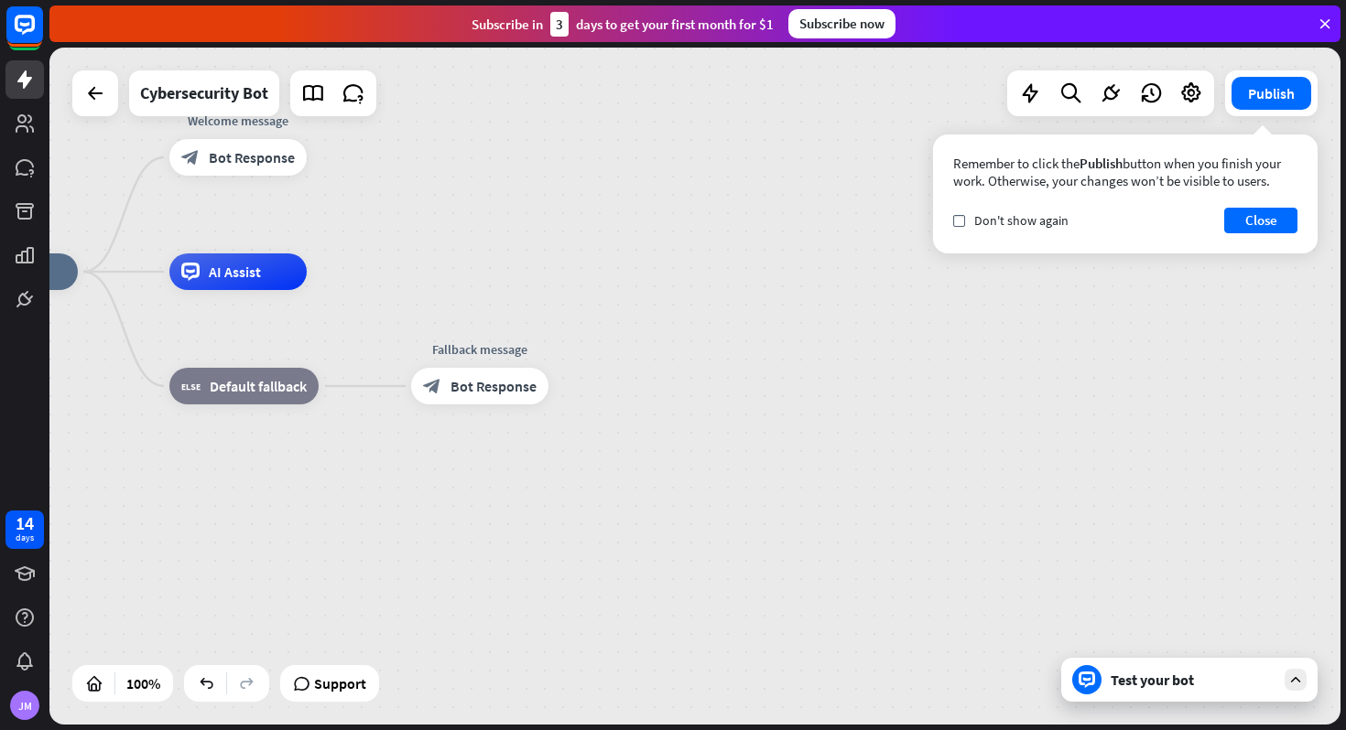
click at [975, 331] on div "home_2 Start point Welcome message block_bot_response Bot Response AI Assist bl…" at bounding box center [586, 610] width 1291 height 677
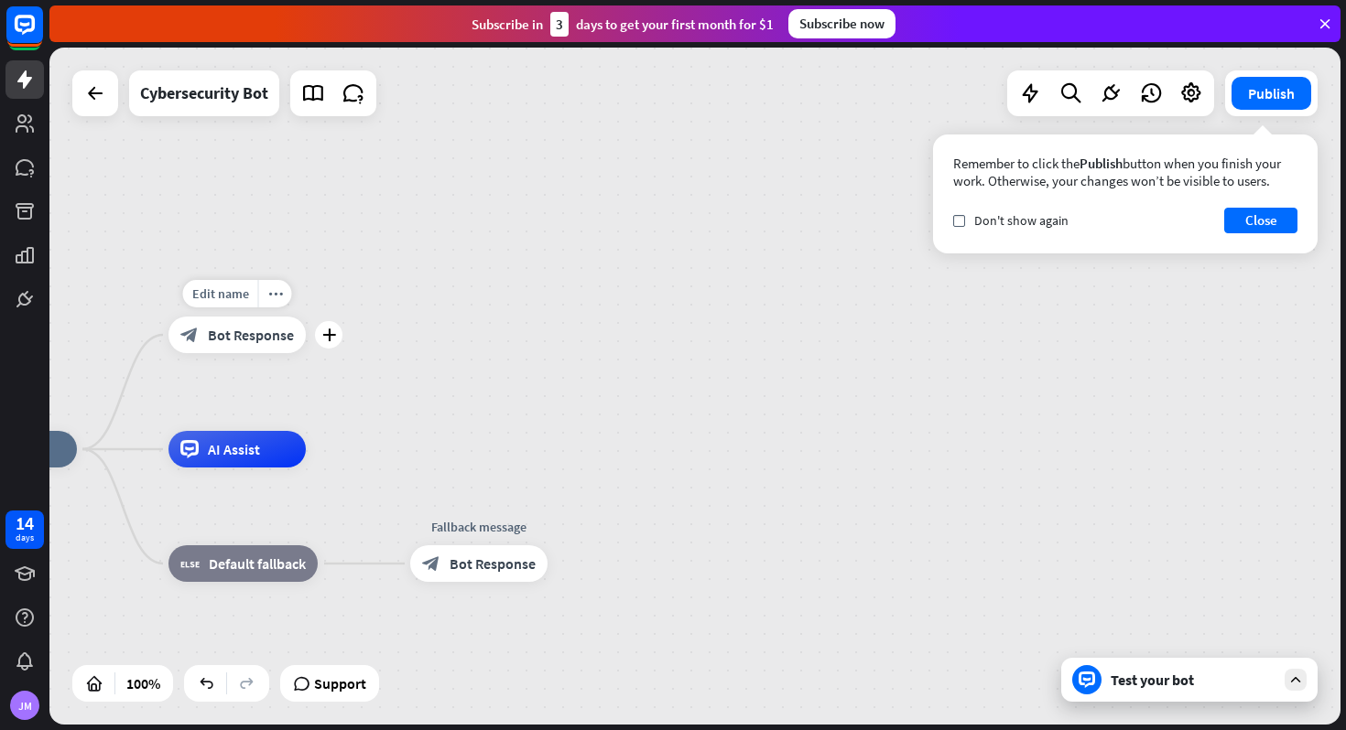
click at [279, 331] on span "Bot Response" at bounding box center [251, 335] width 86 height 18
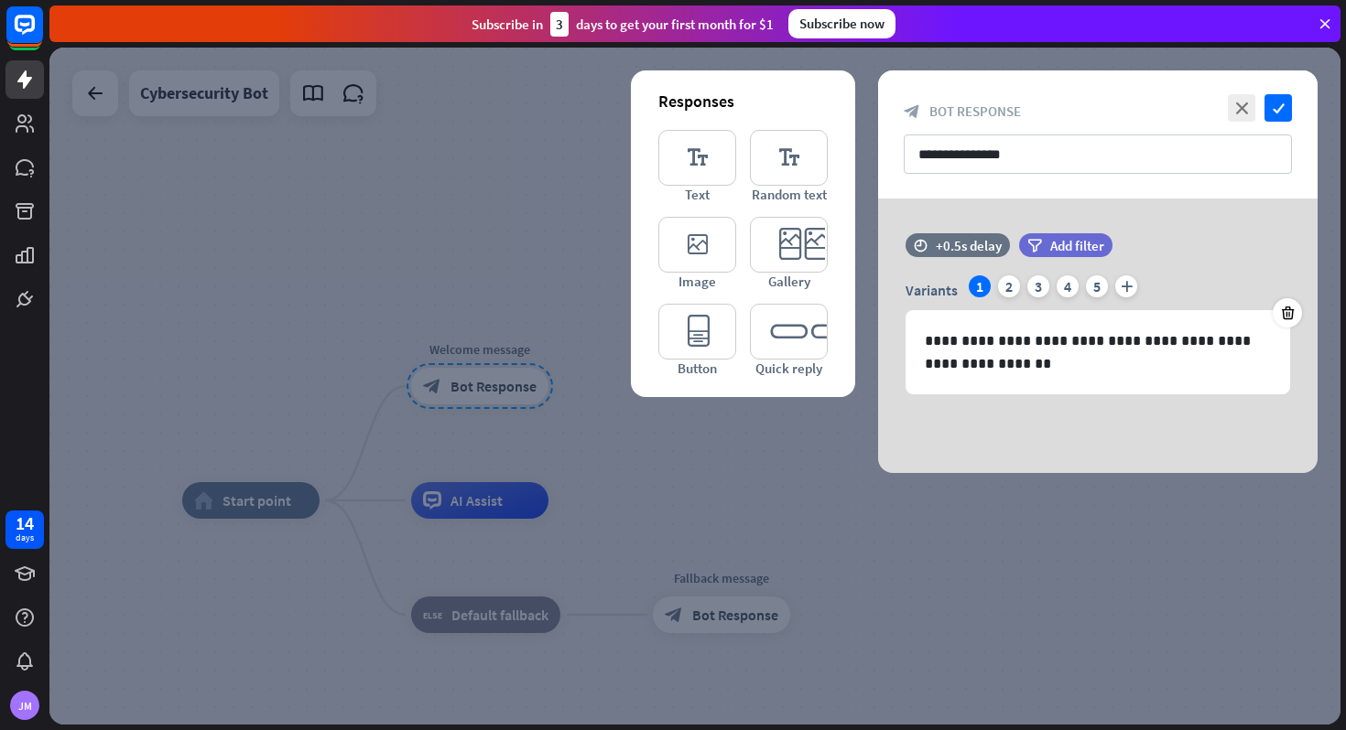
click at [1100, 545] on div at bounding box center [694, 386] width 1291 height 677
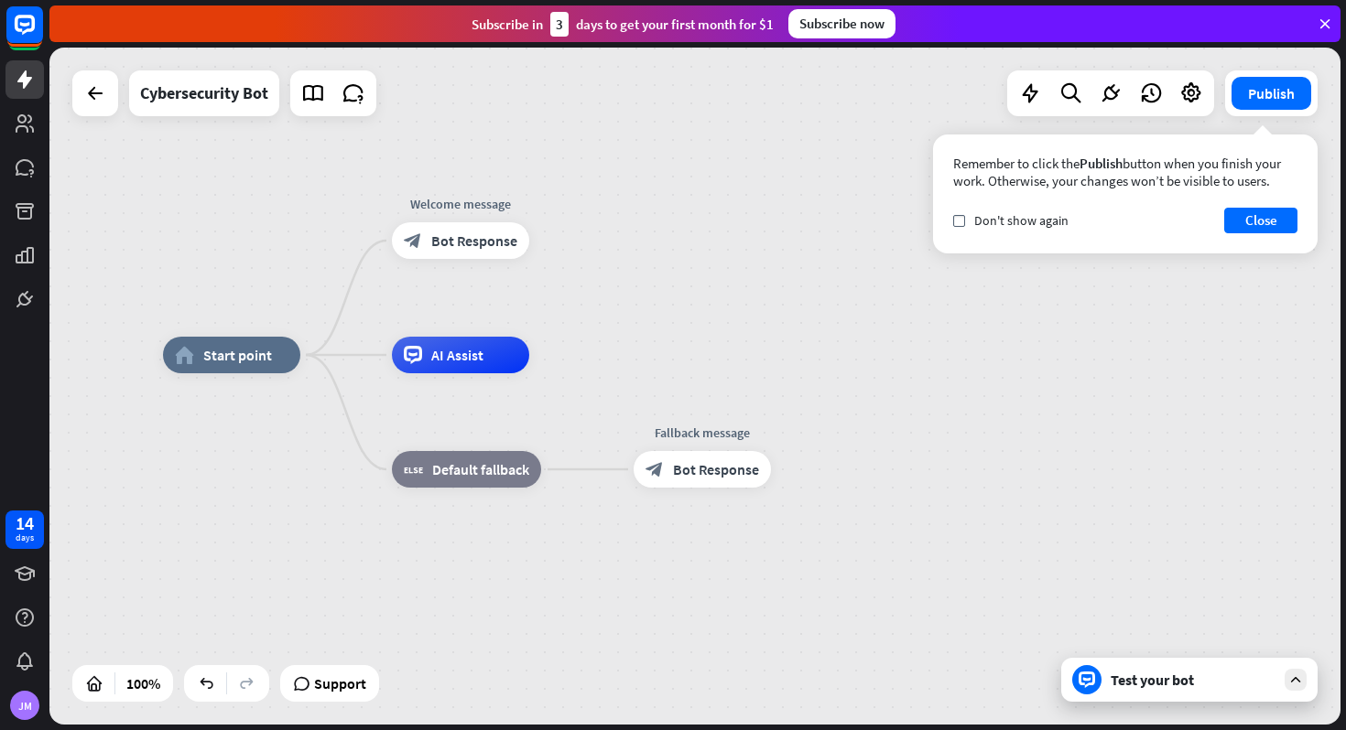
click at [999, 335] on div "home_2 Start point Welcome message block_bot_response Bot Response AI Assist bl…" at bounding box center [694, 386] width 1291 height 677
click at [767, 351] on div "home_2 Start point Welcome message block_bot_response Bot Response AI Assist bl…" at bounding box center [694, 386] width 1291 height 677
click at [1265, 228] on button "Close" at bounding box center [1260, 221] width 73 height 26
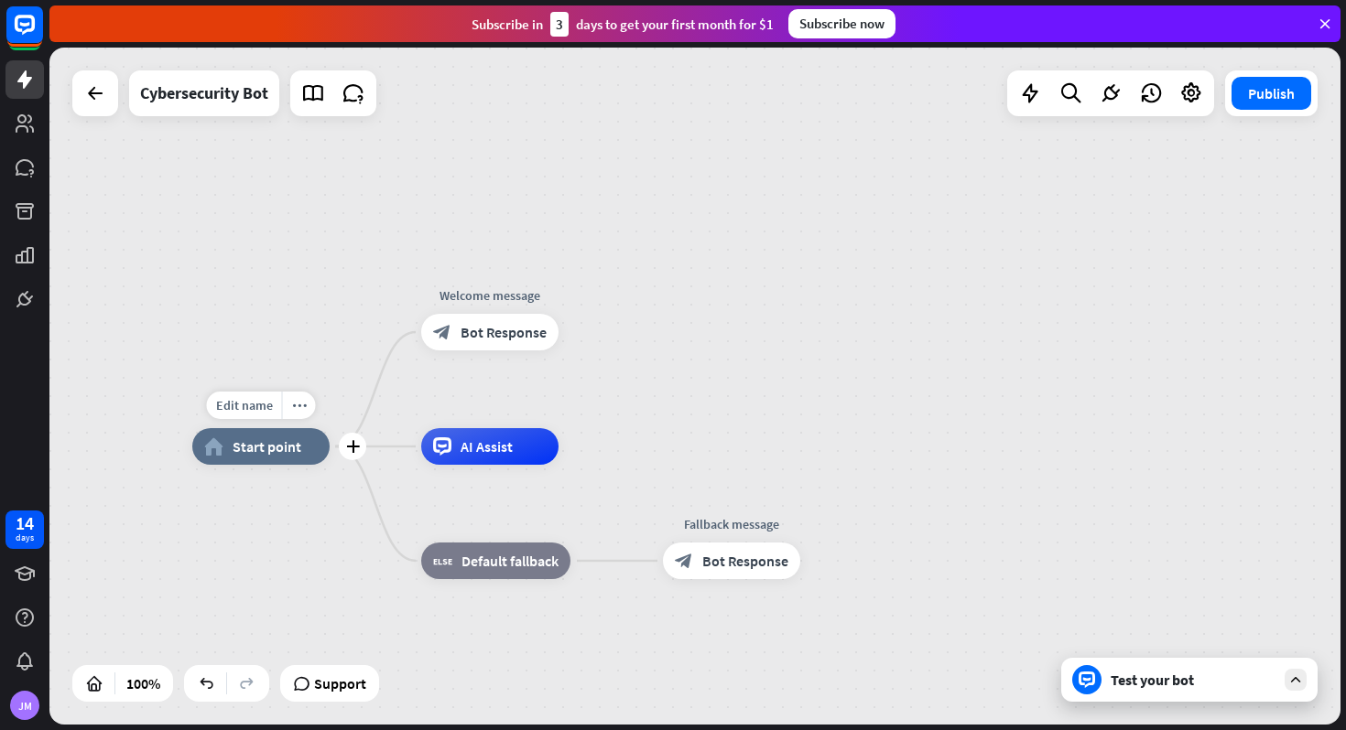
click at [322, 449] on div "home_2 Start point" at bounding box center [260, 446] width 137 height 37
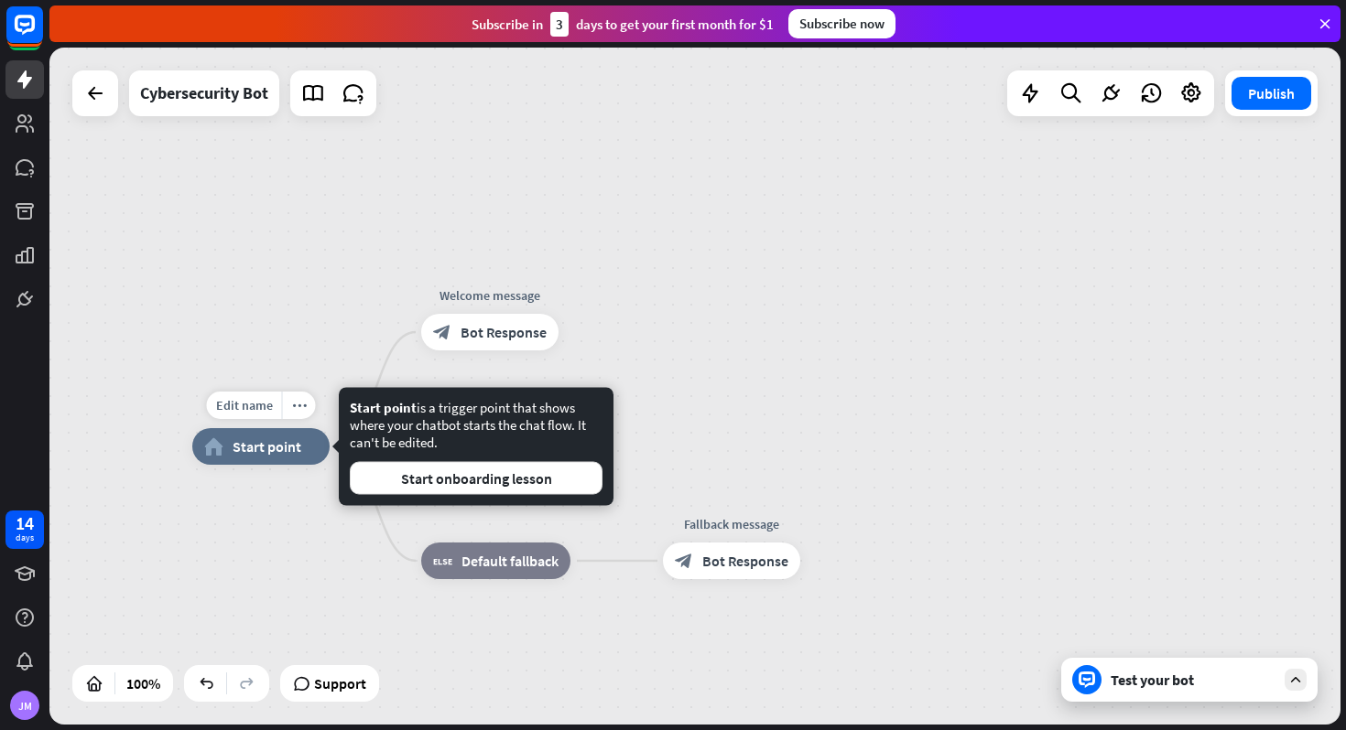
click at [293, 465] on div "Edit name more_horiz plus home_2 Start point" at bounding box center [260, 446] width 137 height 37
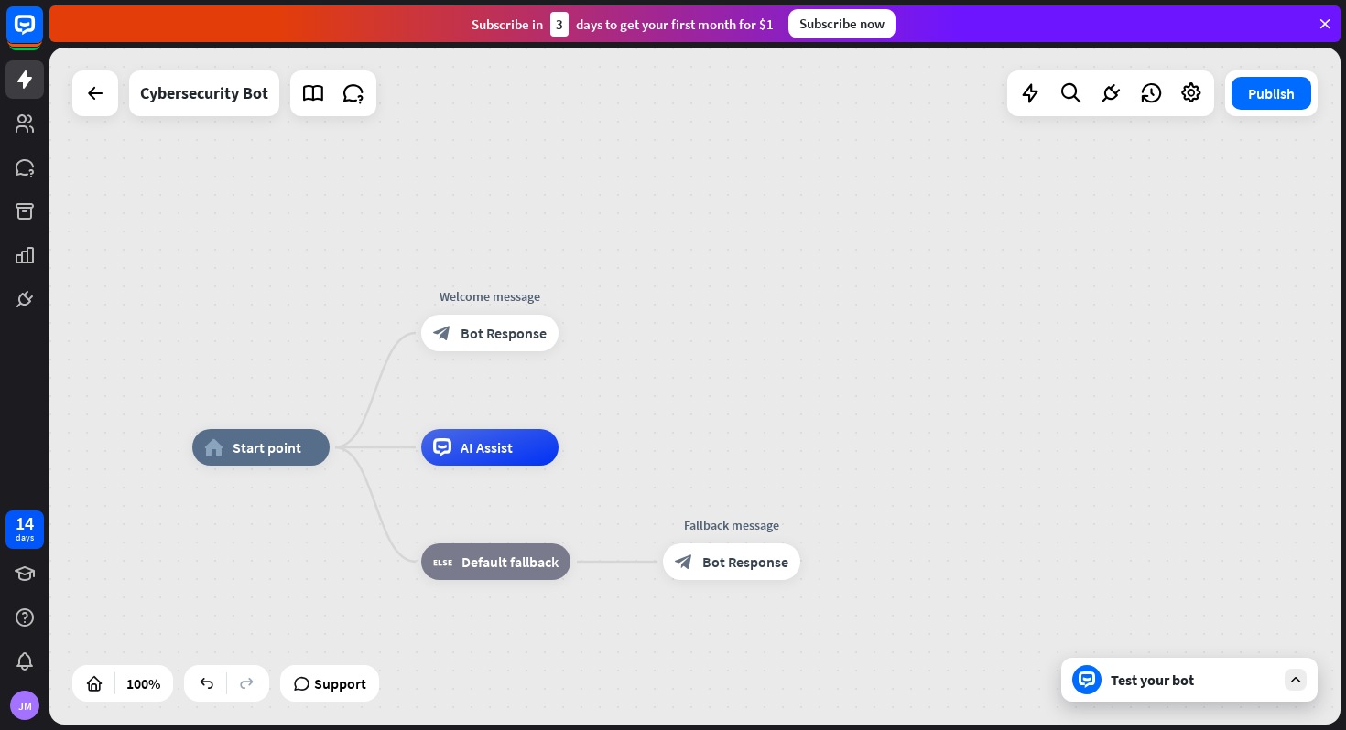
click at [352, 449] on icon "plus" at bounding box center [353, 447] width 14 height 13
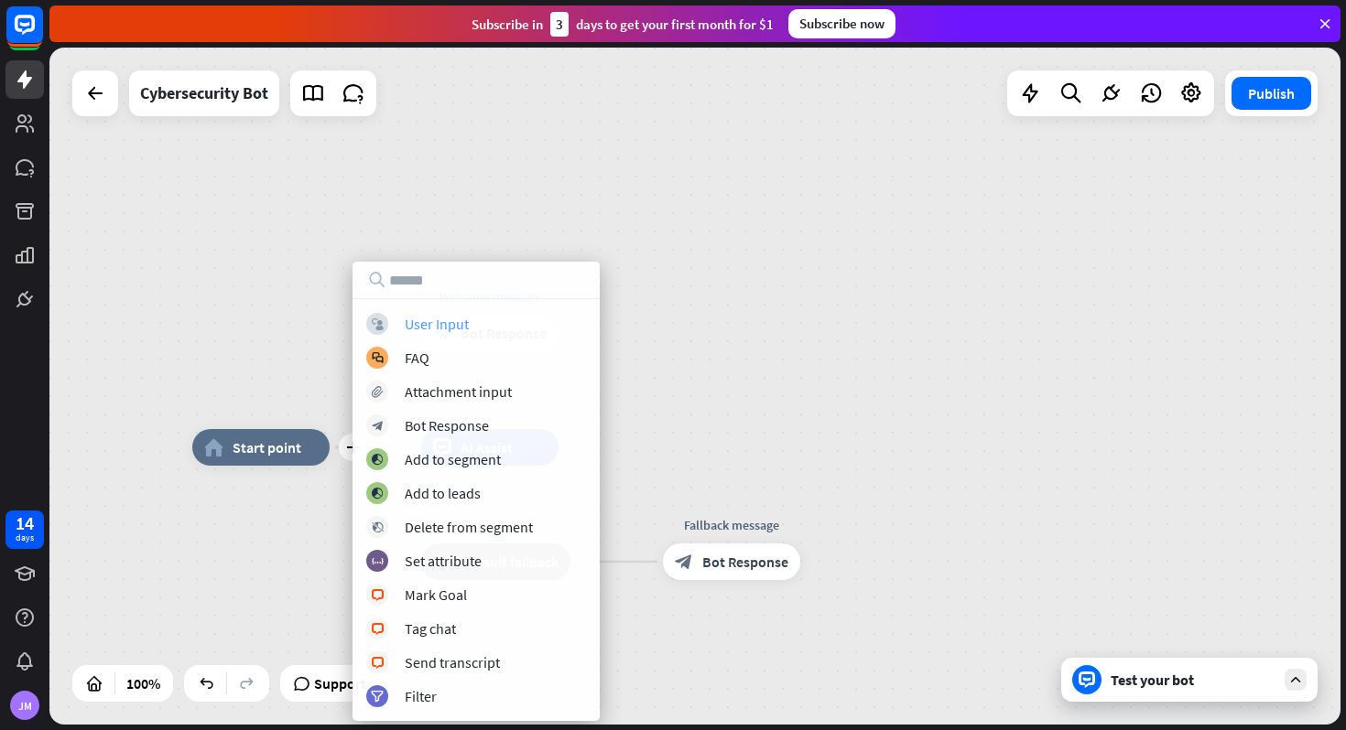
click at [454, 320] on div "User Input" at bounding box center [437, 324] width 64 height 18
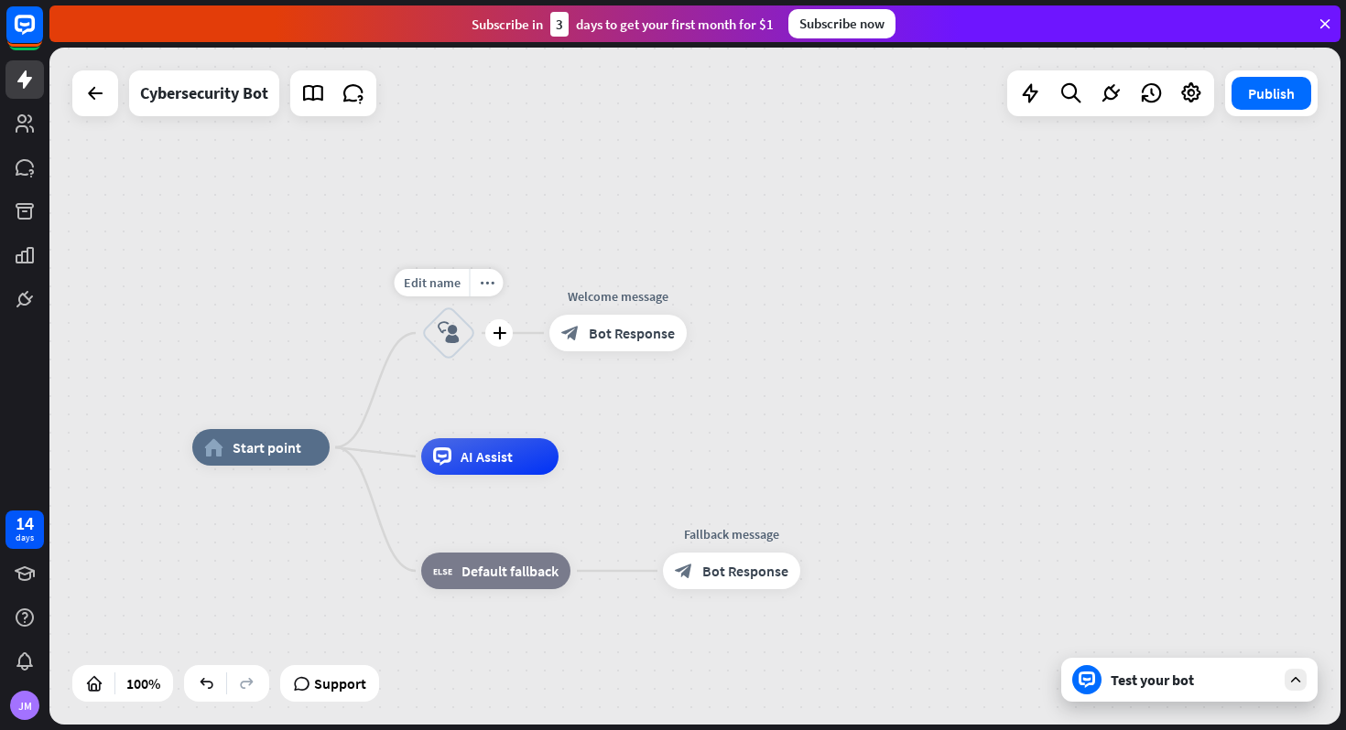
click at [447, 338] on icon "block_user_input" at bounding box center [449, 333] width 22 height 22
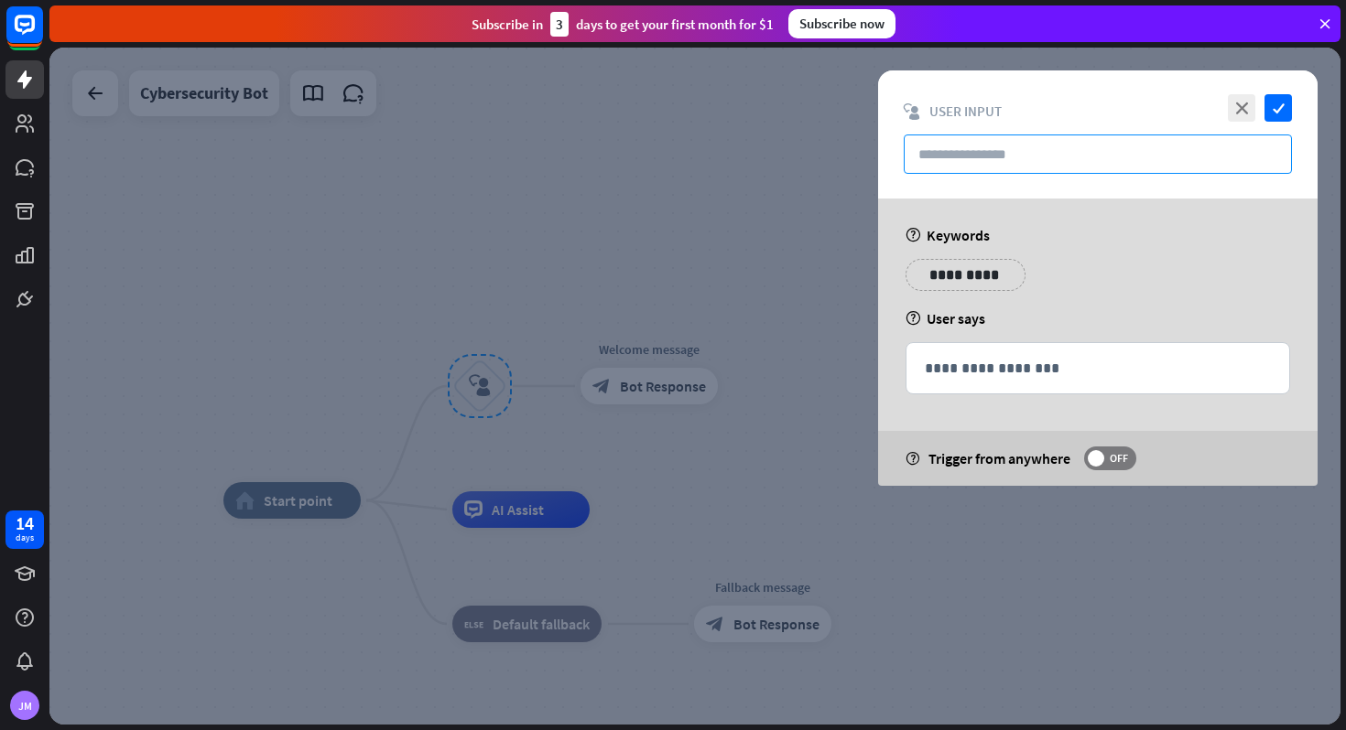
click at [1019, 165] on input "text" at bounding box center [1097, 154] width 388 height 39
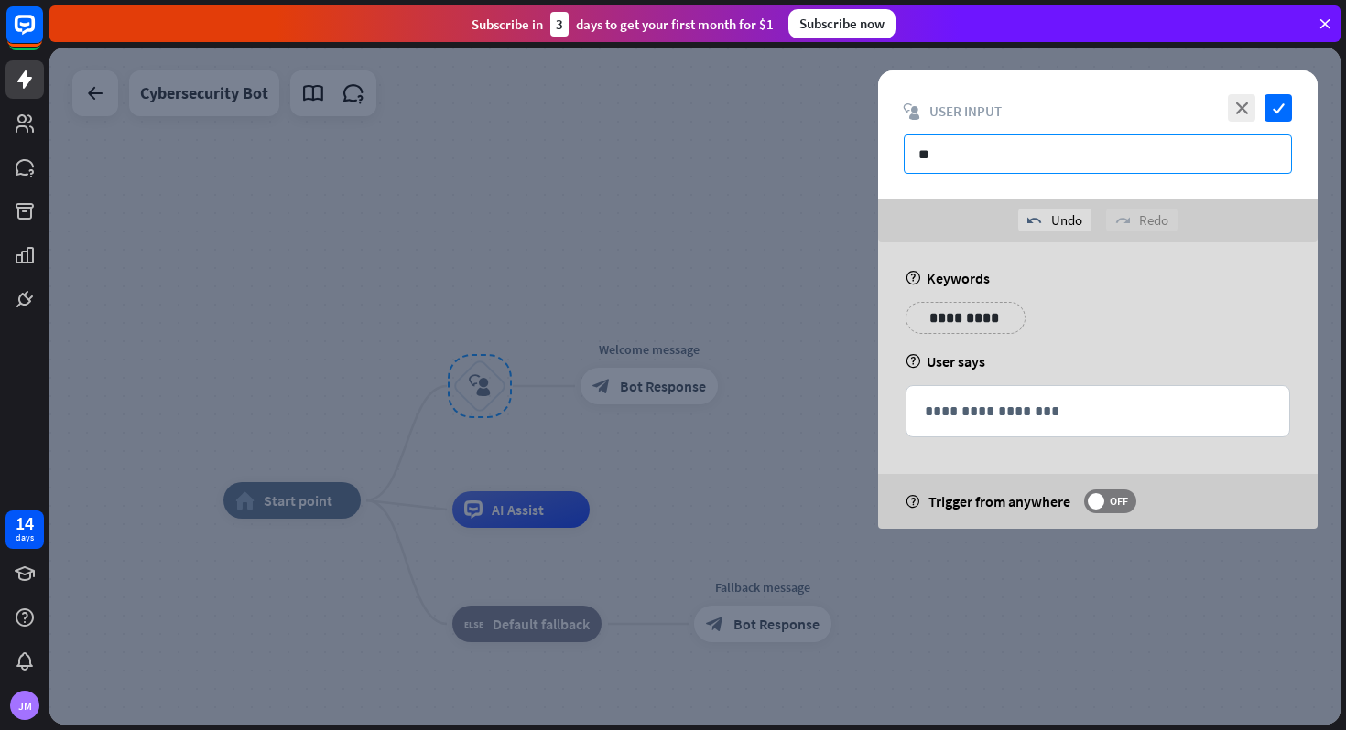
type input "*"
type input "**********"
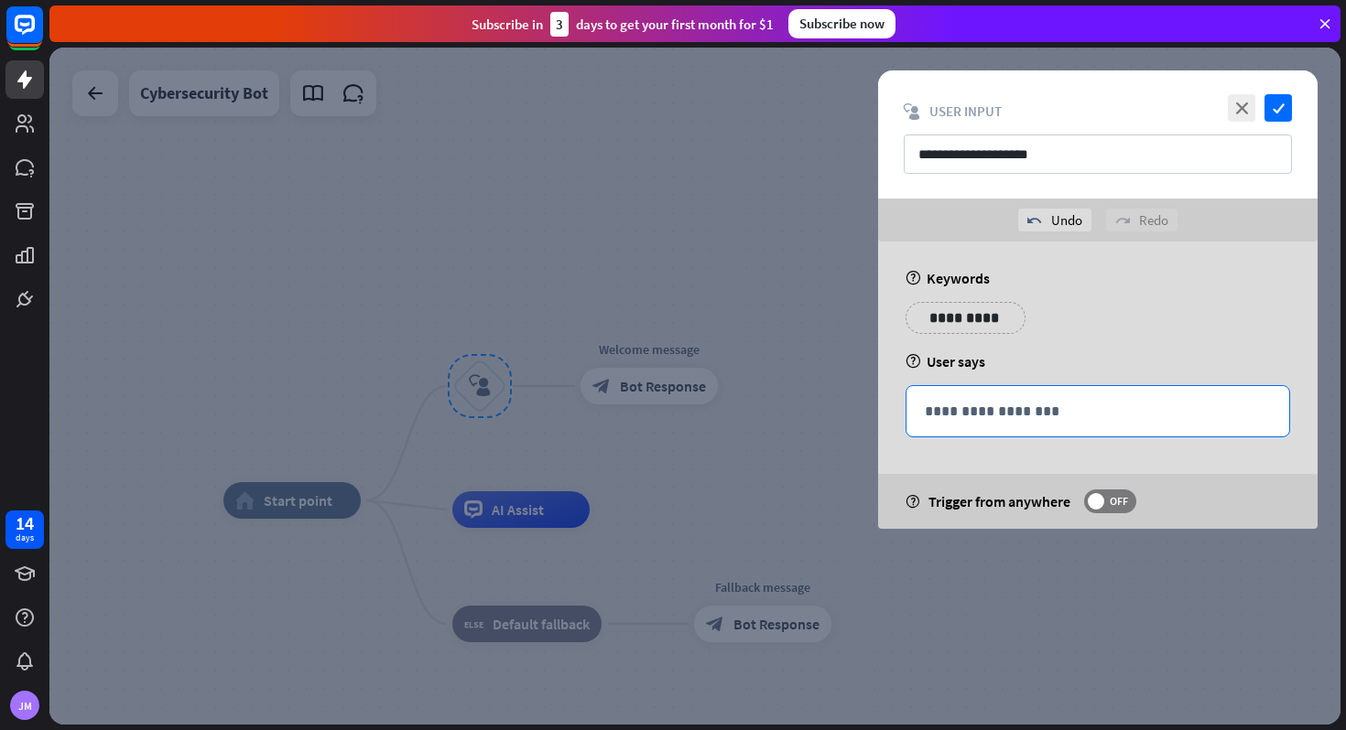
click at [957, 399] on div "**********" at bounding box center [1097, 411] width 383 height 50
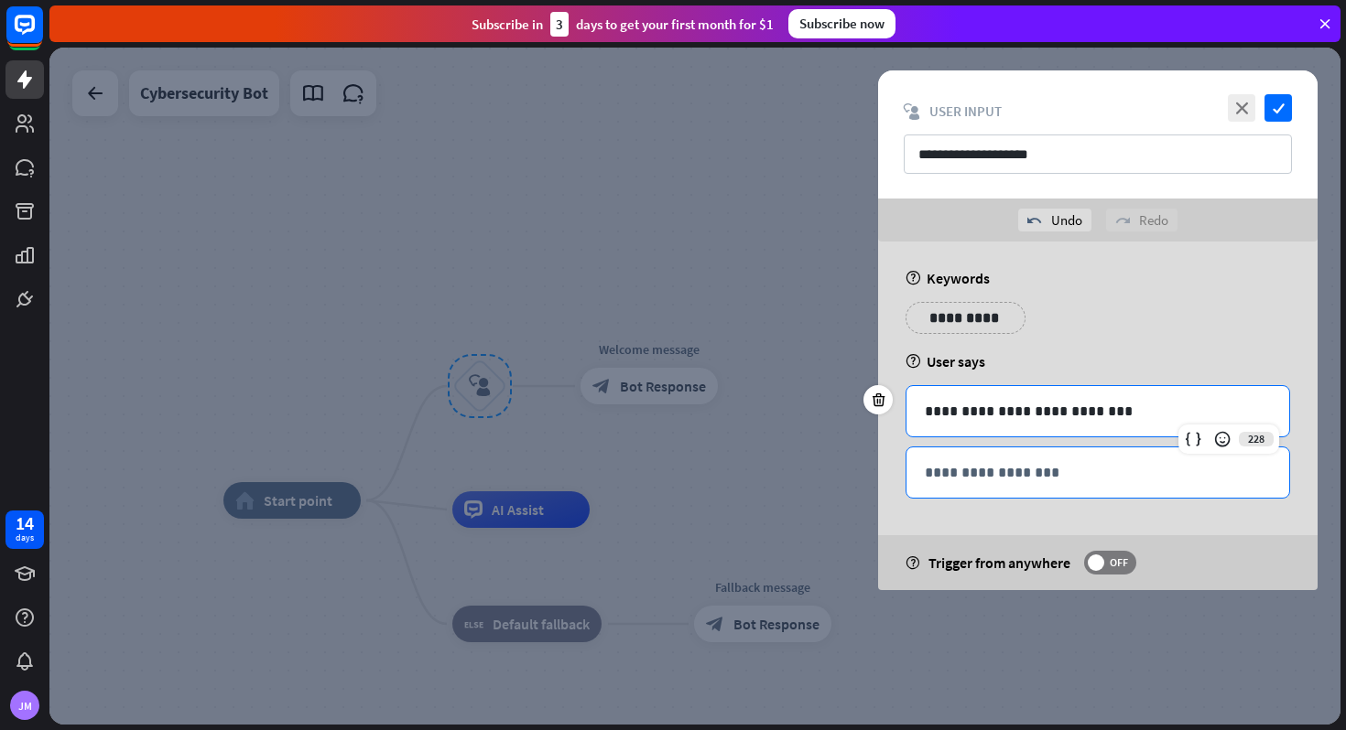
click at [999, 479] on p "**********" at bounding box center [1098, 472] width 346 height 23
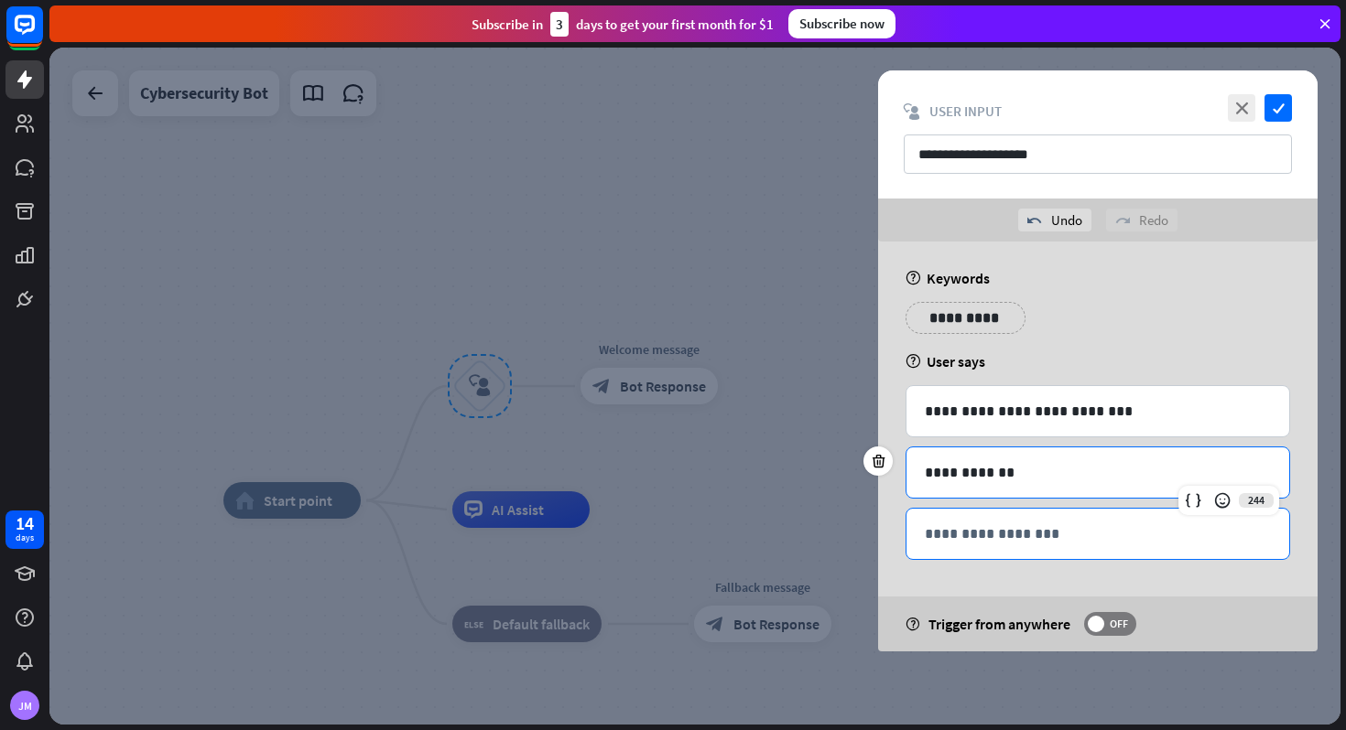
click at [1055, 539] on p "**********" at bounding box center [1098, 534] width 346 height 23
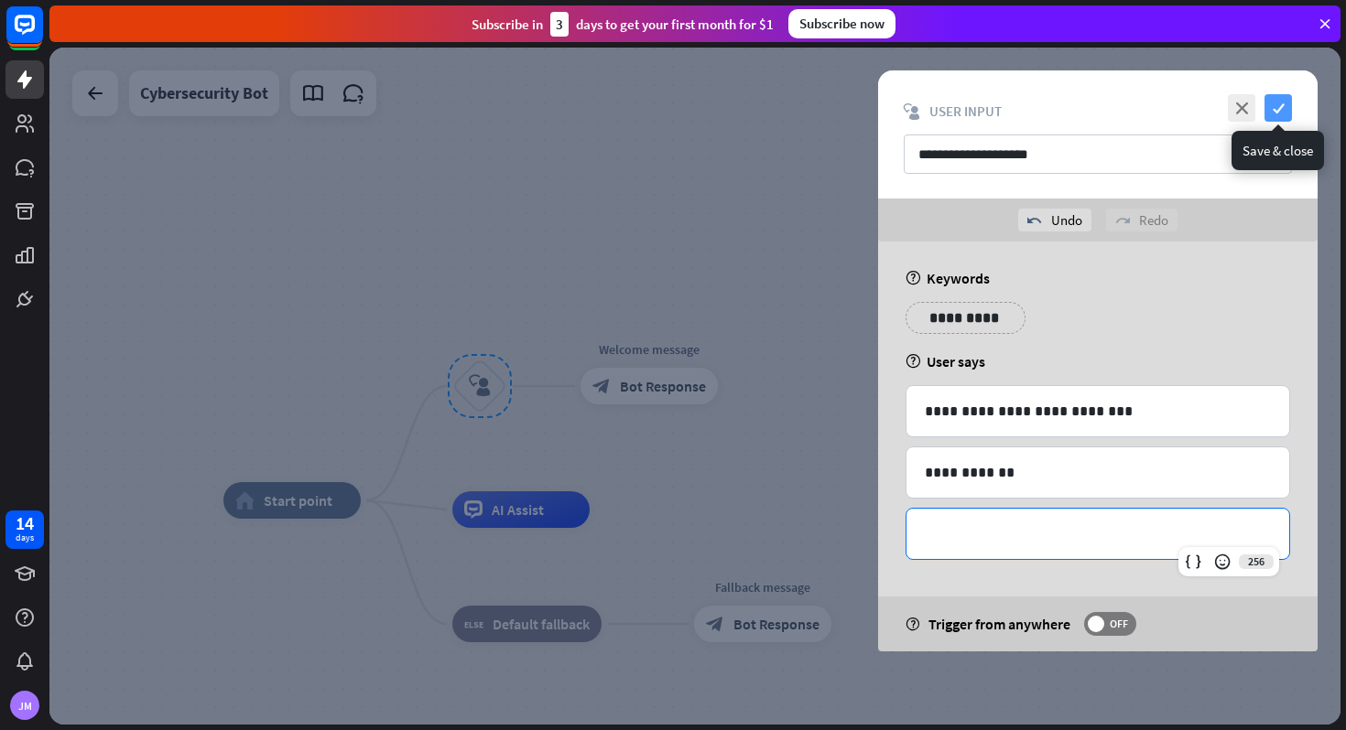
click at [1278, 118] on icon "check" at bounding box center [1277, 107] width 27 height 27
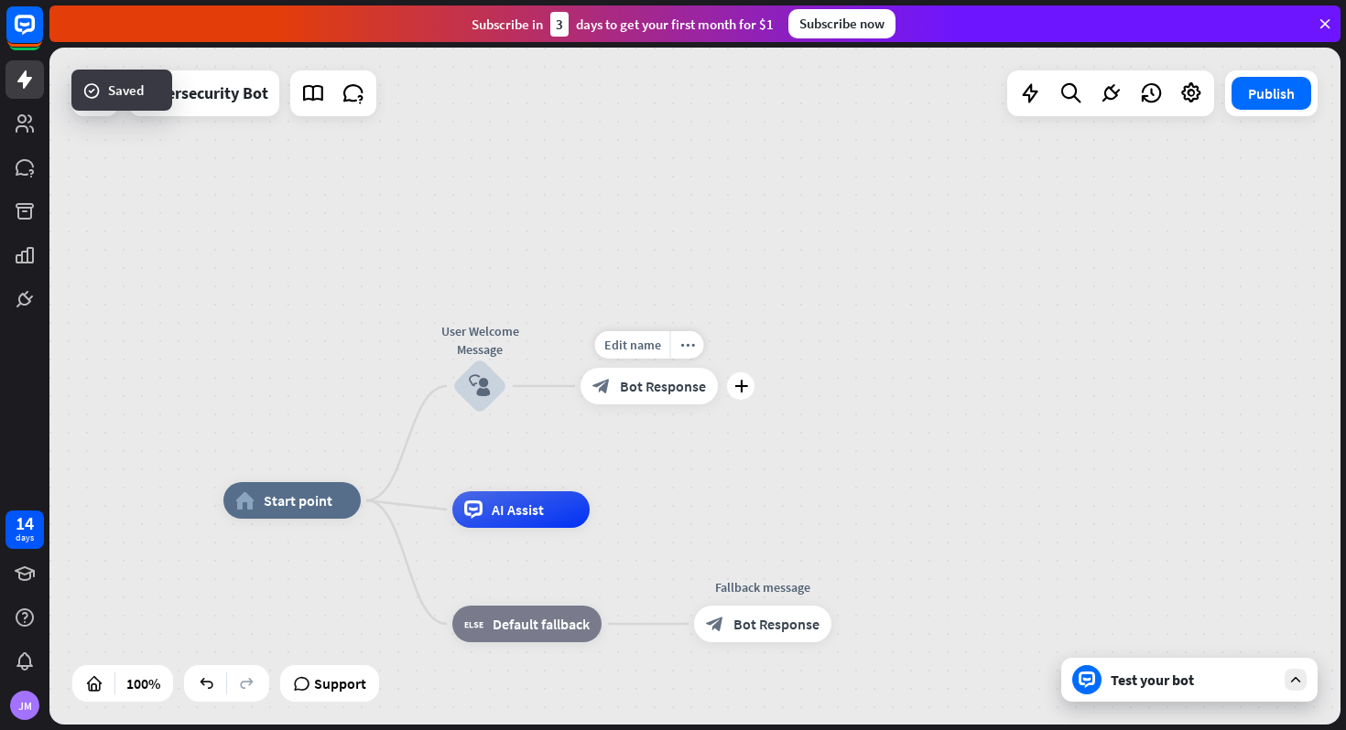
drag, startPoint x: 488, startPoint y: 381, endPoint x: 684, endPoint y: 399, distance: 196.7
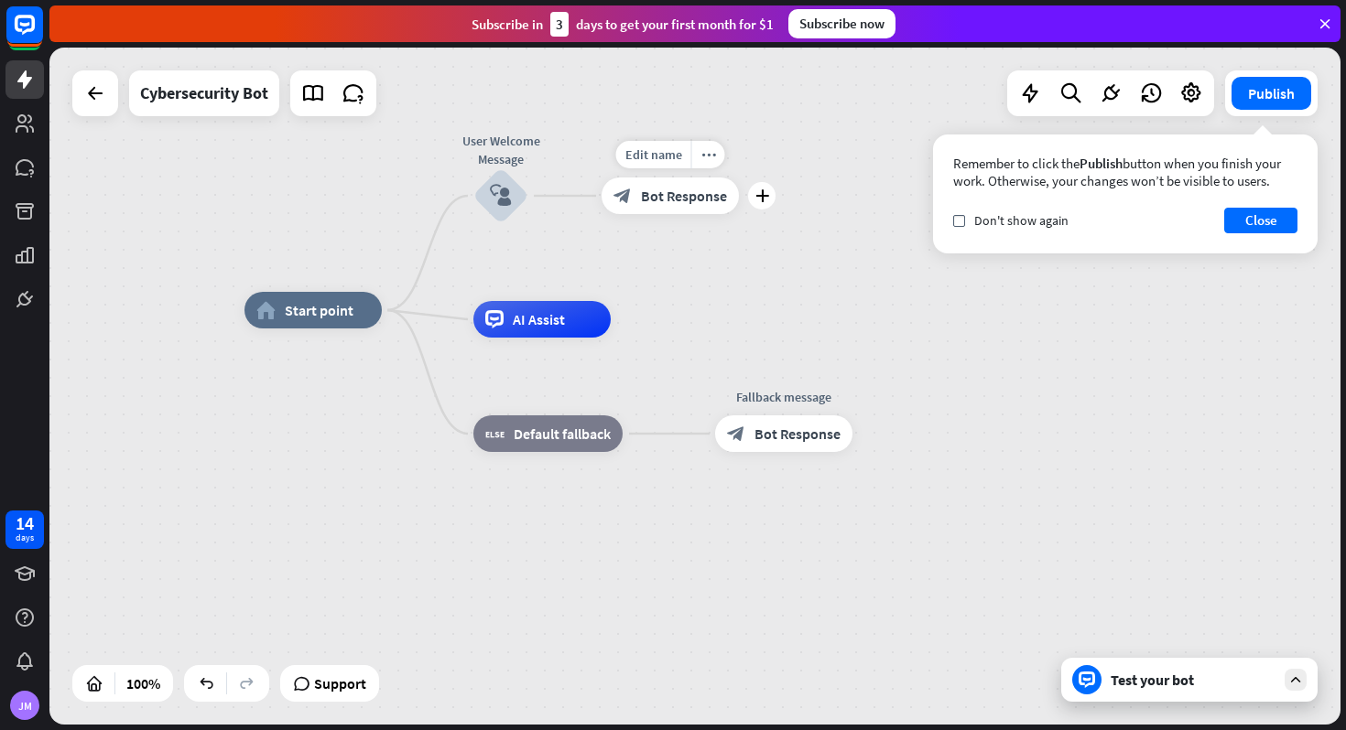
drag, startPoint x: 506, startPoint y: 195, endPoint x: 752, endPoint y: 233, distance: 248.2
click at [752, 310] on div "home_2 Start point Edit name more_horiz User Welcome Message block_user_input E…" at bounding box center [889, 648] width 1291 height 677
drag, startPoint x: 514, startPoint y: 200, endPoint x: 526, endPoint y: 302, distance: 102.3
click at [525, 310] on div "home_2 Start point Edit name more_horiz User Welcome Message block_user_input W…" at bounding box center [889, 648] width 1291 height 677
click at [505, 200] on icon "block_user_input" at bounding box center [501, 196] width 22 height 22
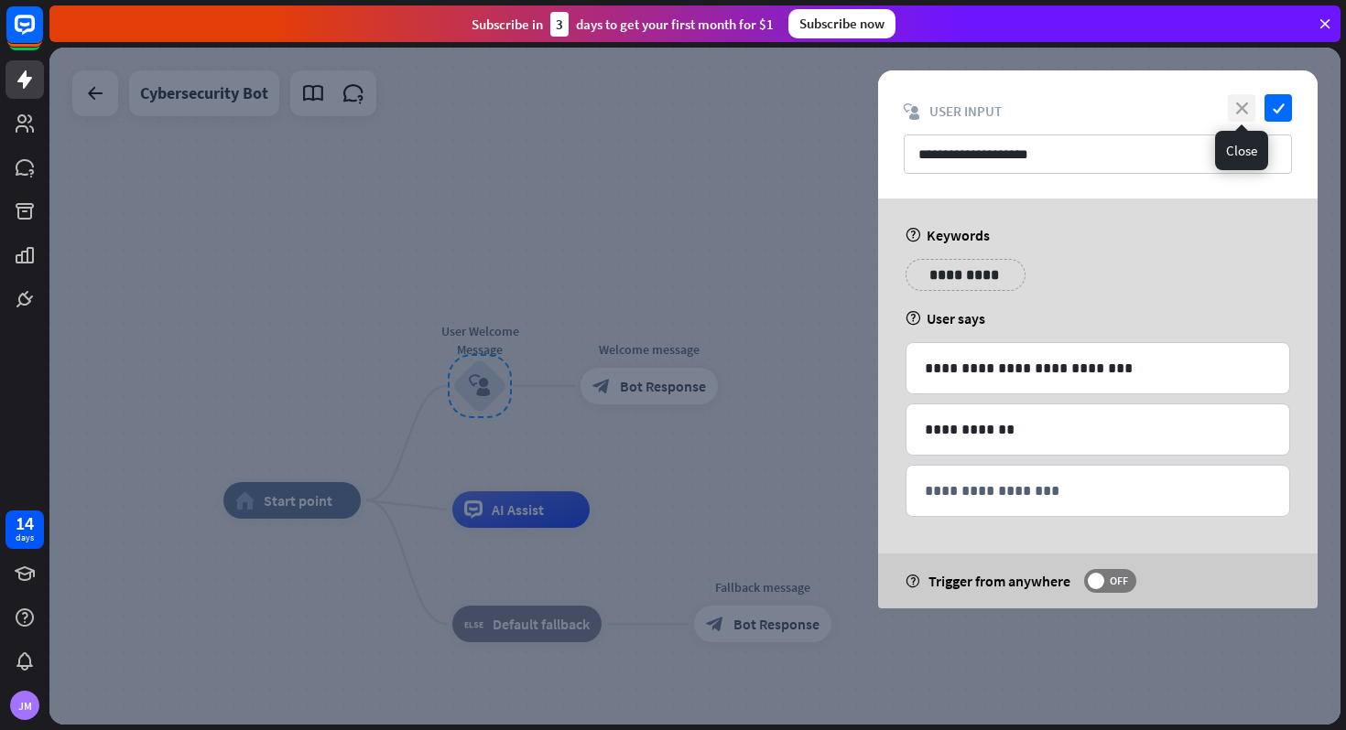
click at [1241, 108] on icon "close" at bounding box center [1240, 107] width 27 height 27
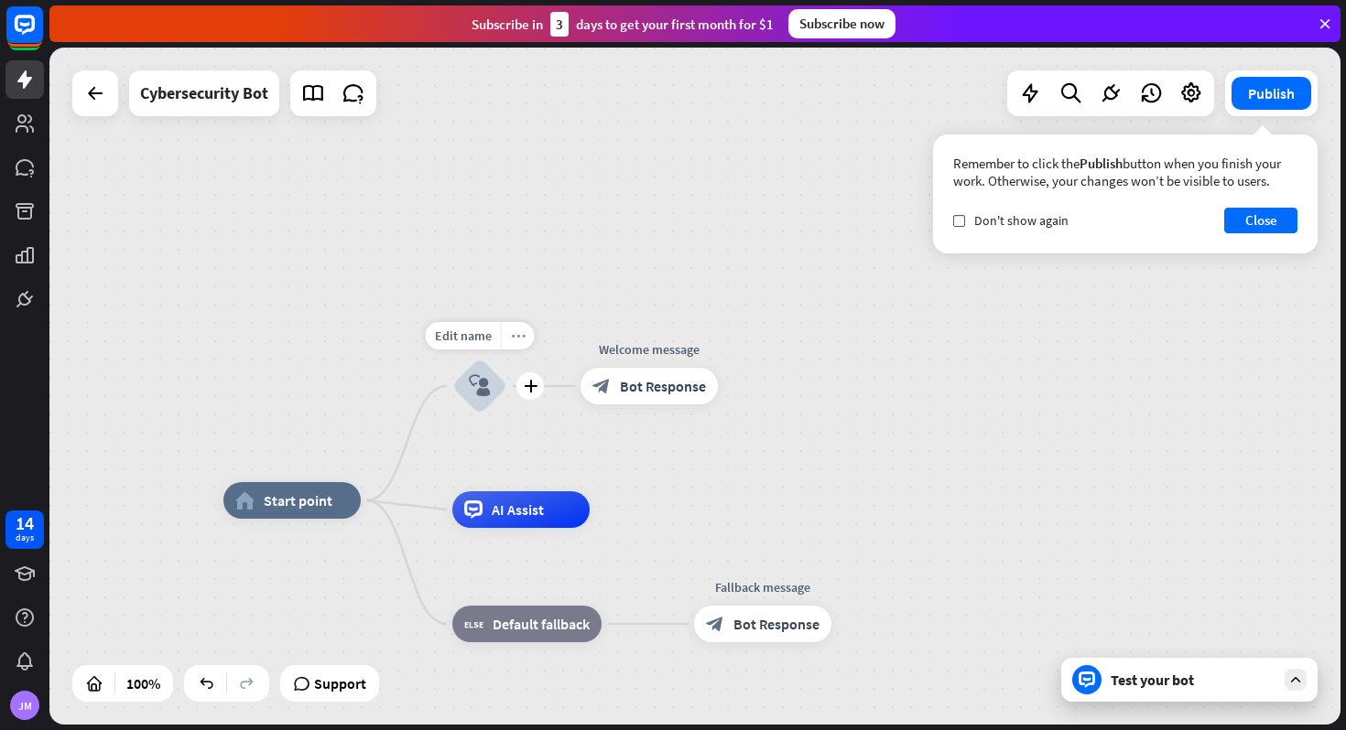
click at [509, 343] on div "more_horiz" at bounding box center [518, 335] width 34 height 27
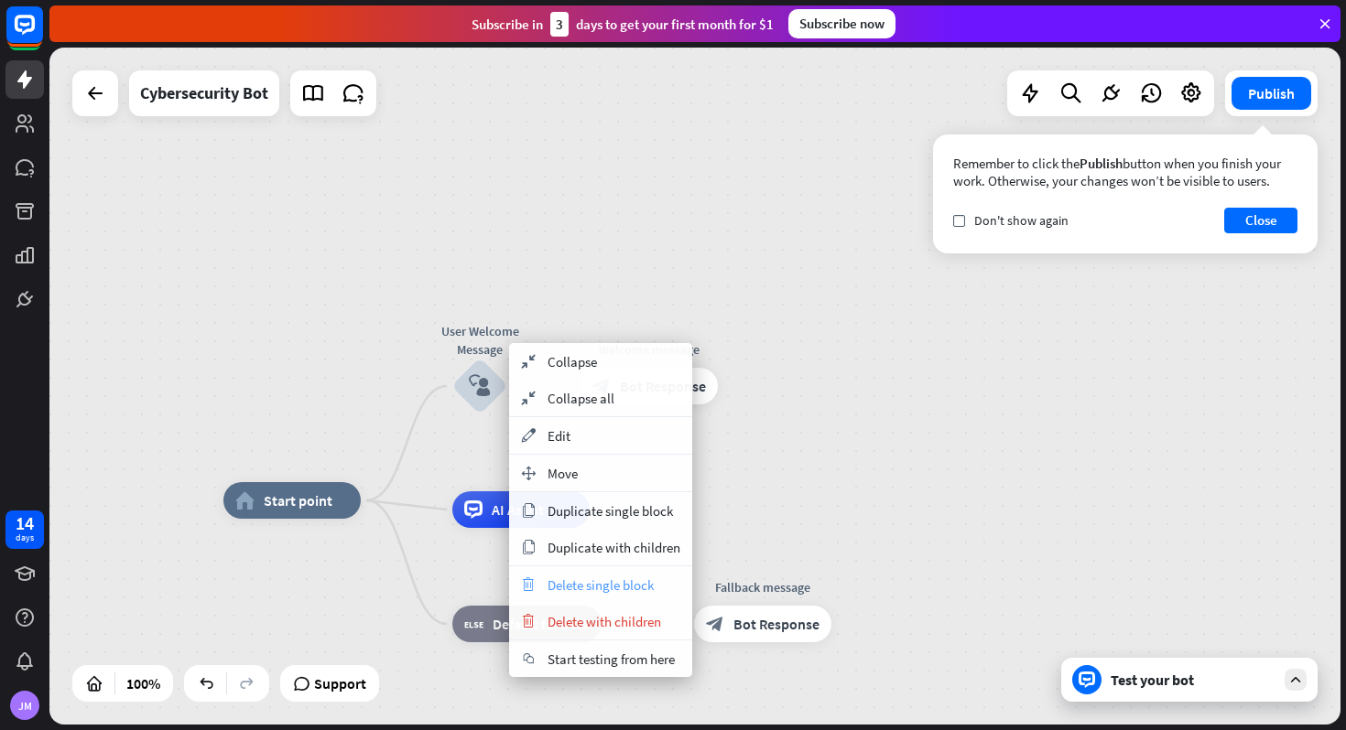
click at [648, 583] on span "Delete single block" at bounding box center [600, 585] width 106 height 17
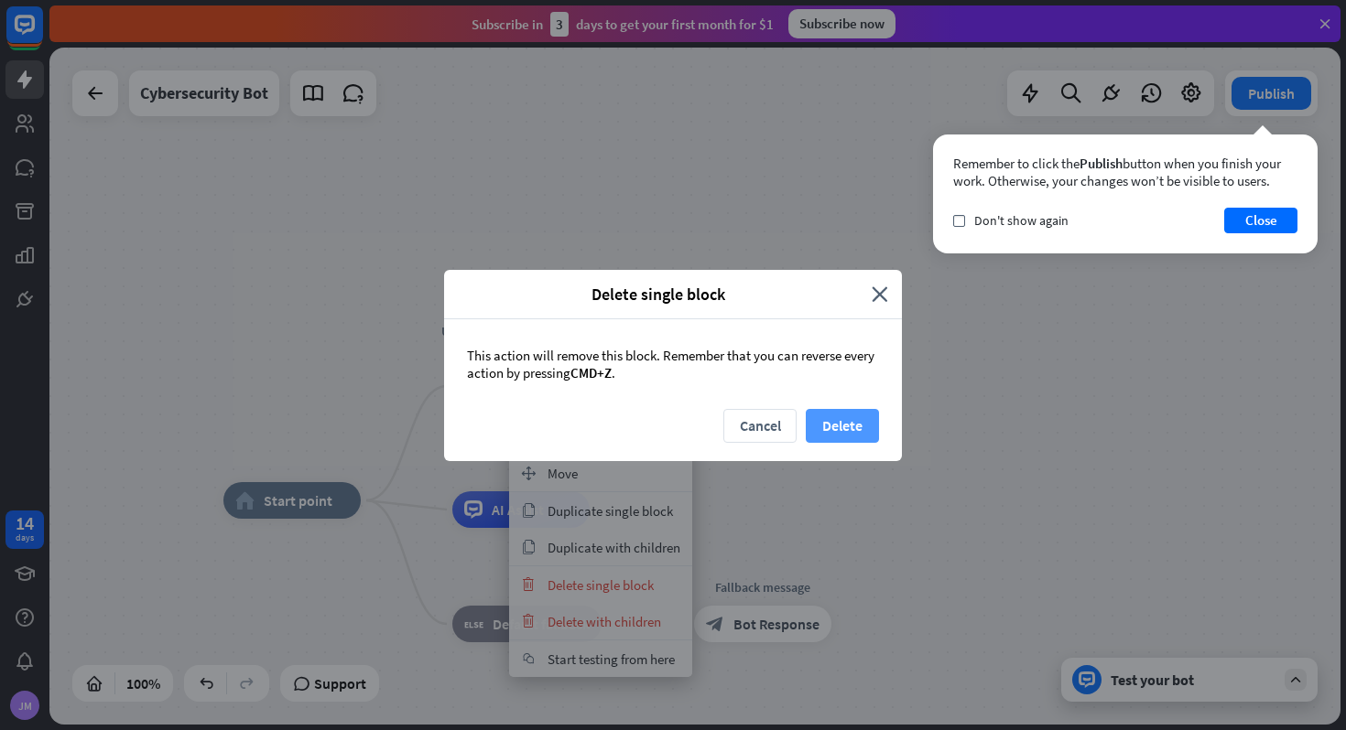
click at [837, 417] on button "Delete" at bounding box center [842, 426] width 73 height 34
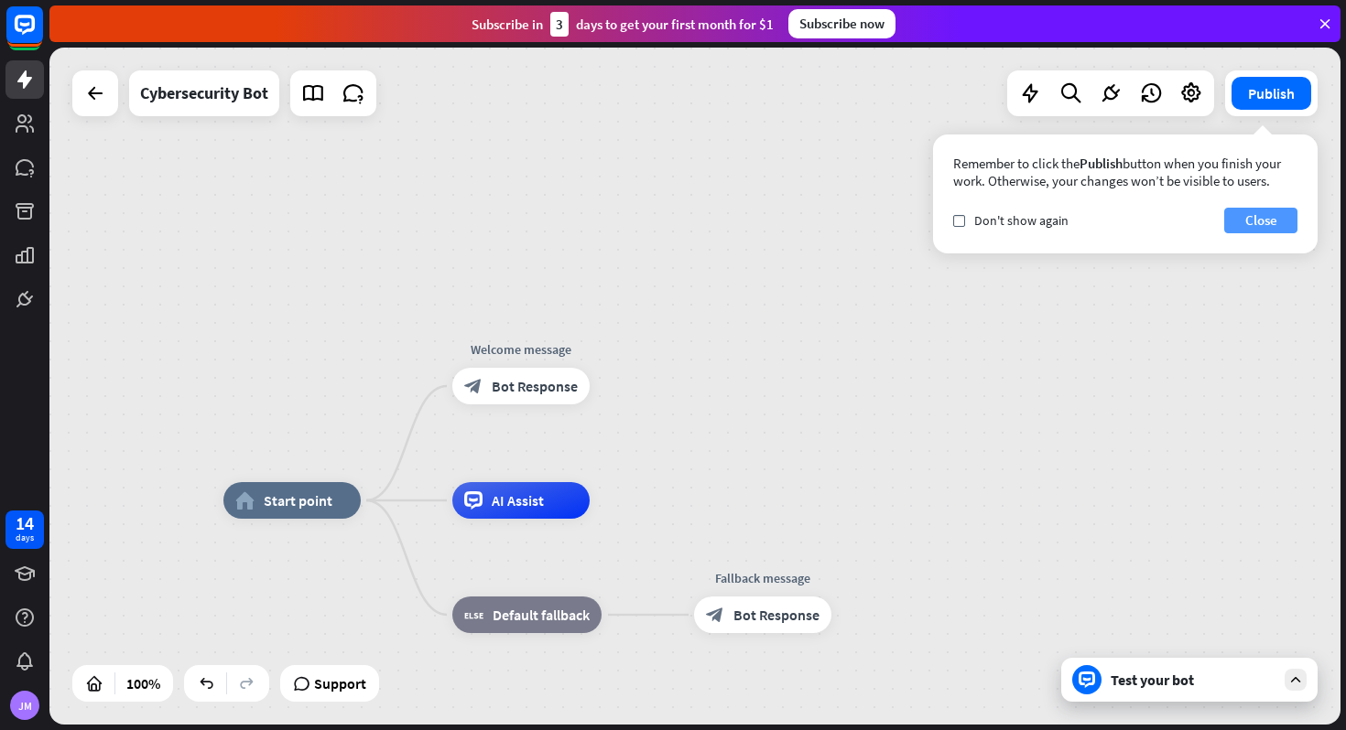
click at [1280, 216] on button "Close" at bounding box center [1260, 221] width 73 height 26
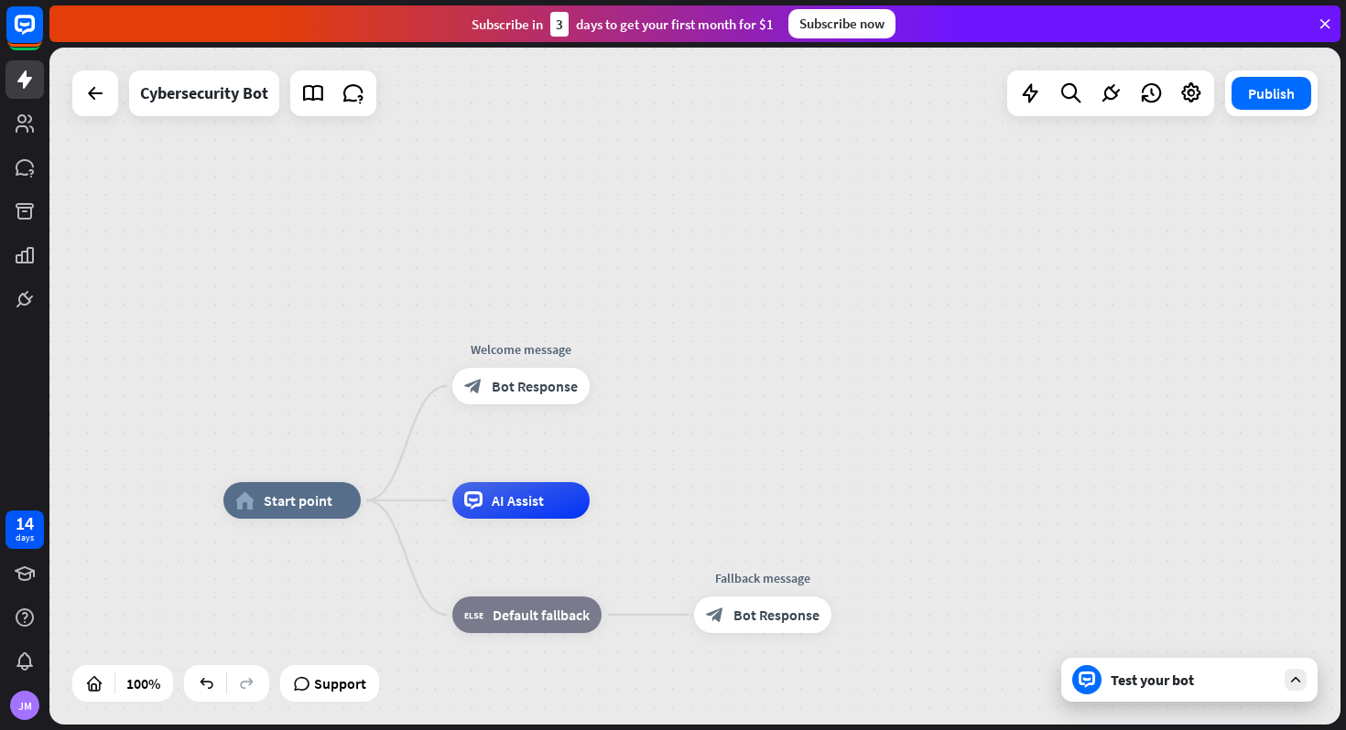
click at [1222, 688] on div "Test your bot" at bounding box center [1192, 680] width 165 height 18
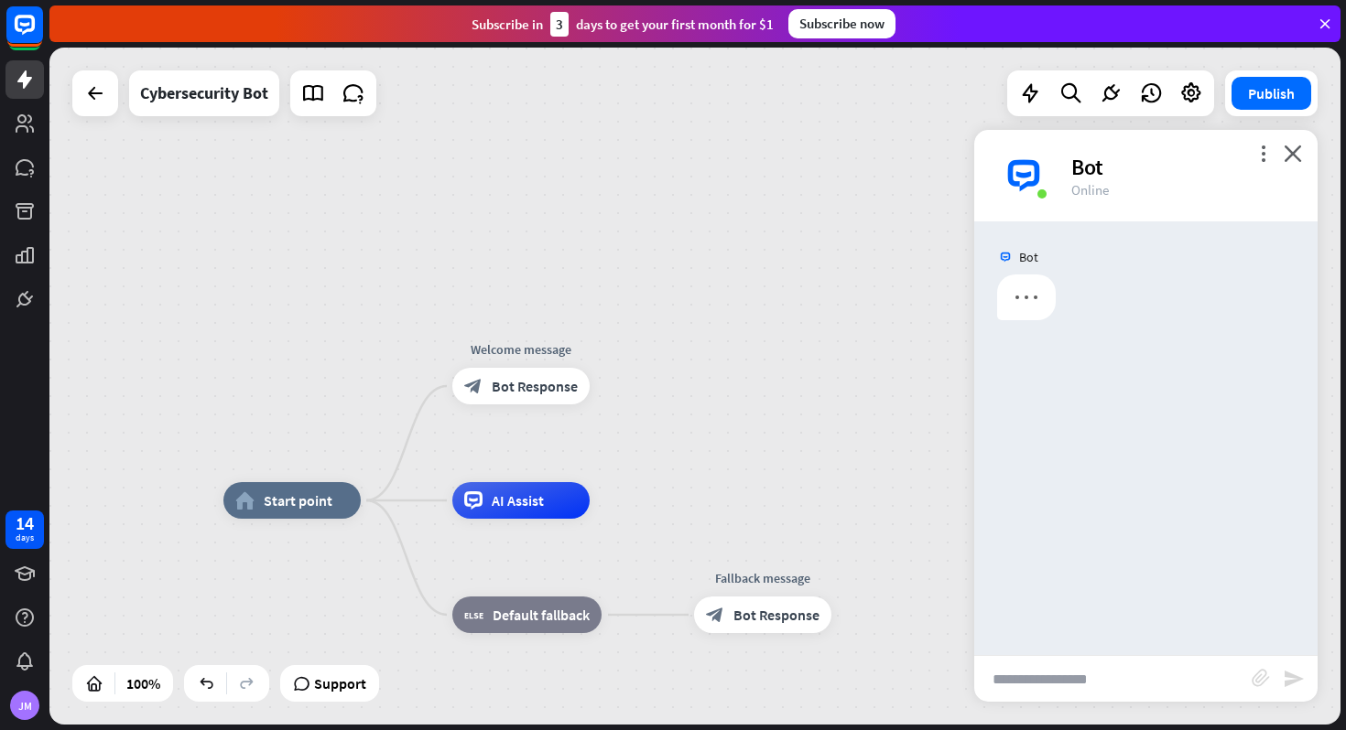
click at [1119, 683] on input "text" at bounding box center [1112, 679] width 277 height 46
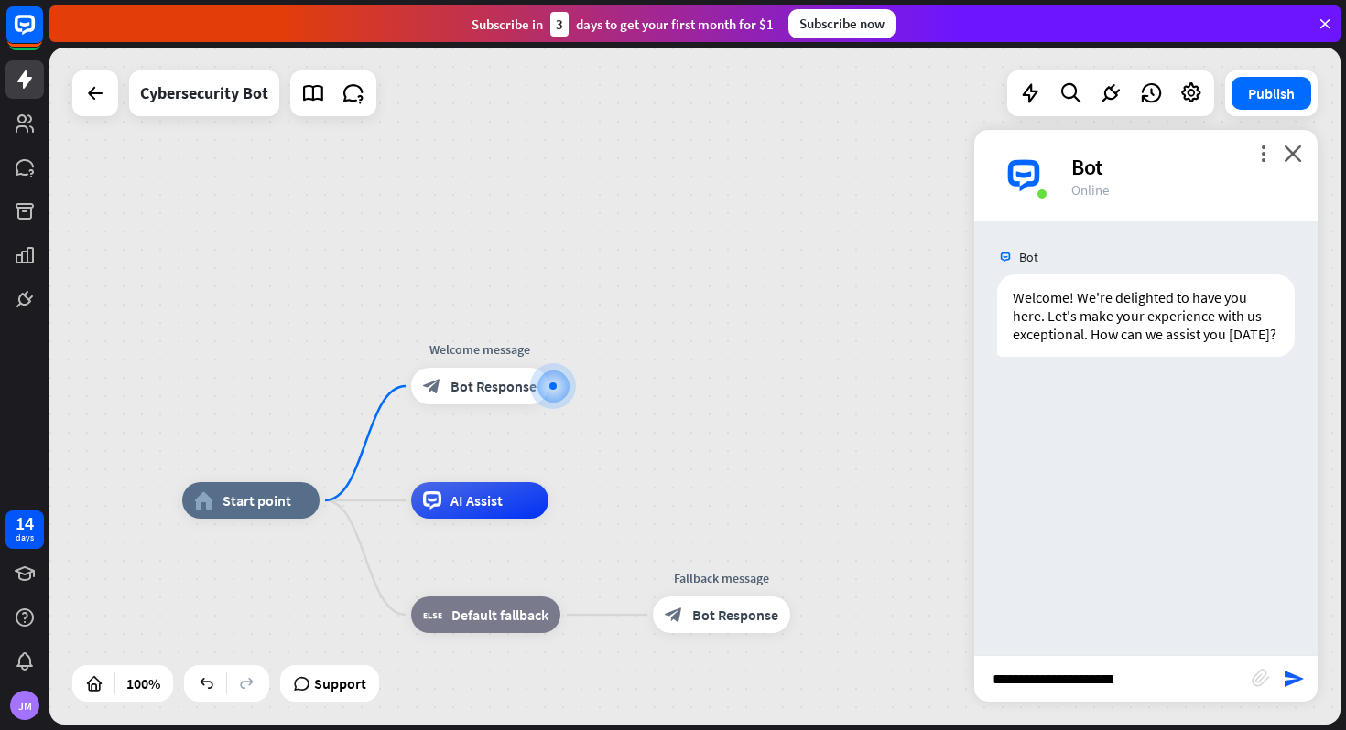
type input "**********"
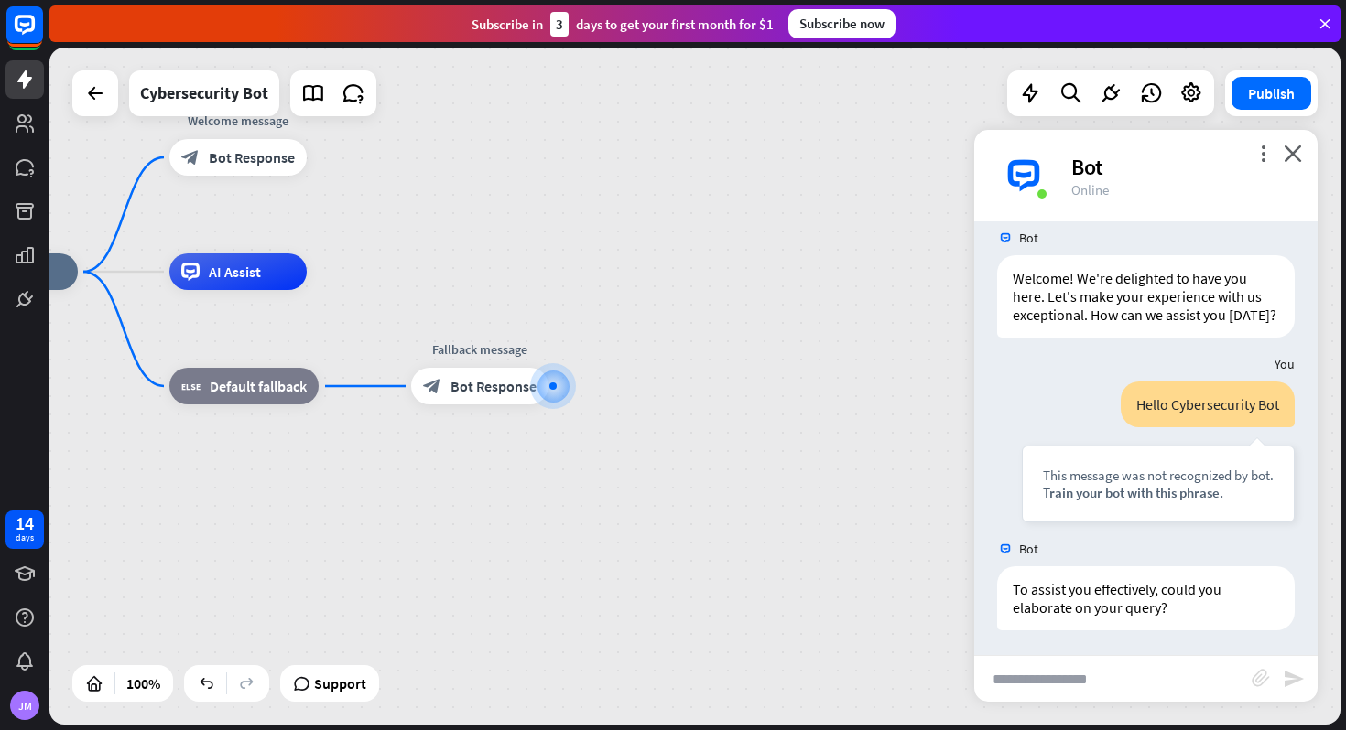
scroll to position [22, 0]
click at [506, 398] on div "block_bot_response Bot Response" at bounding box center [479, 386] width 137 height 37
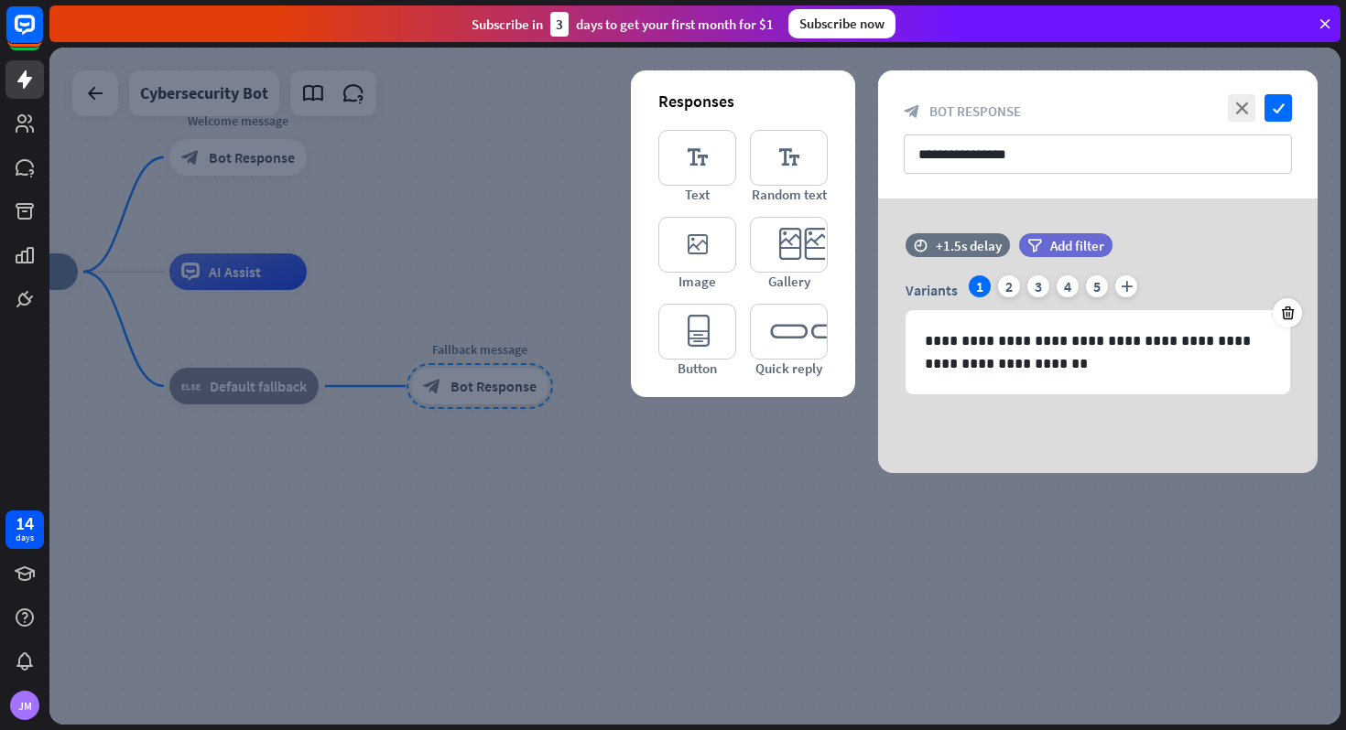
click at [322, 228] on div at bounding box center [694, 386] width 1291 height 677
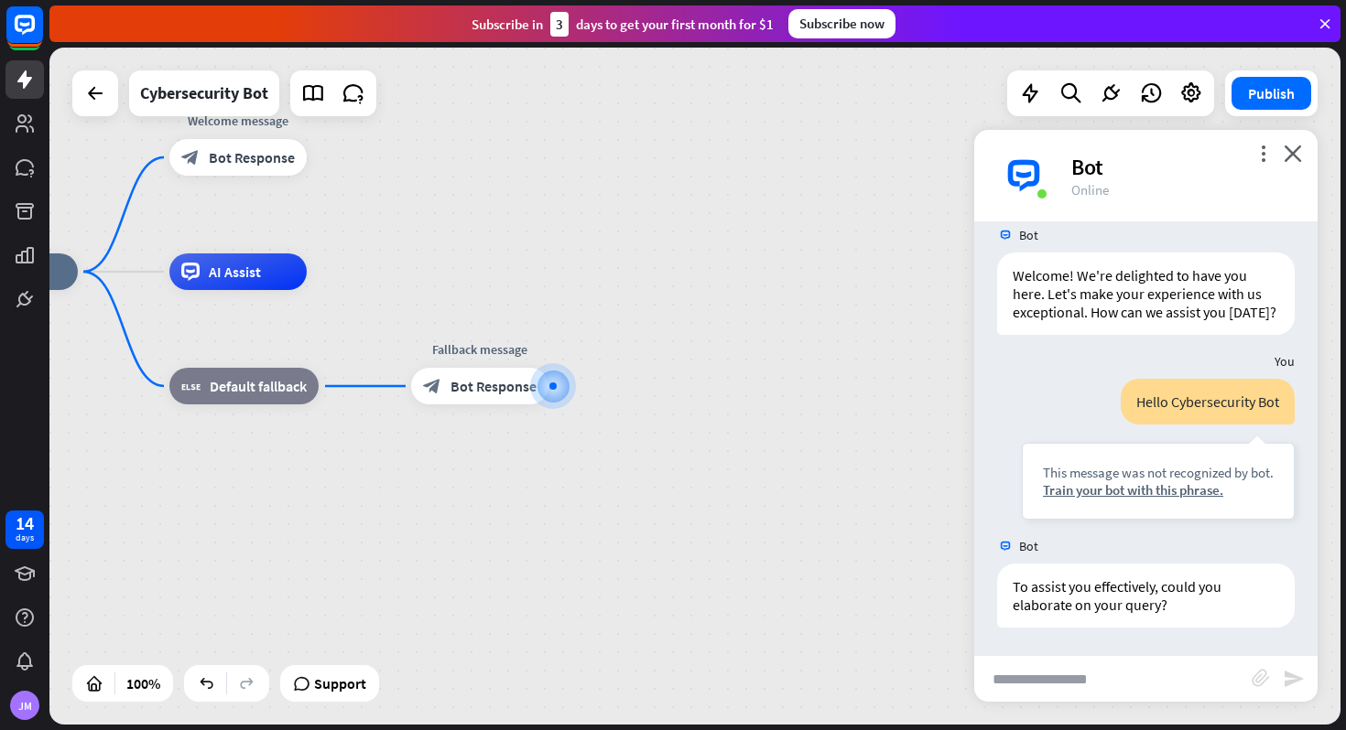
click at [307, 166] on div "Edit name more_horiz Welcome message block_bot_response Bot Response" at bounding box center [237, 157] width 137 height 37
click at [329, 160] on icon "plus" at bounding box center [329, 156] width 14 height 13
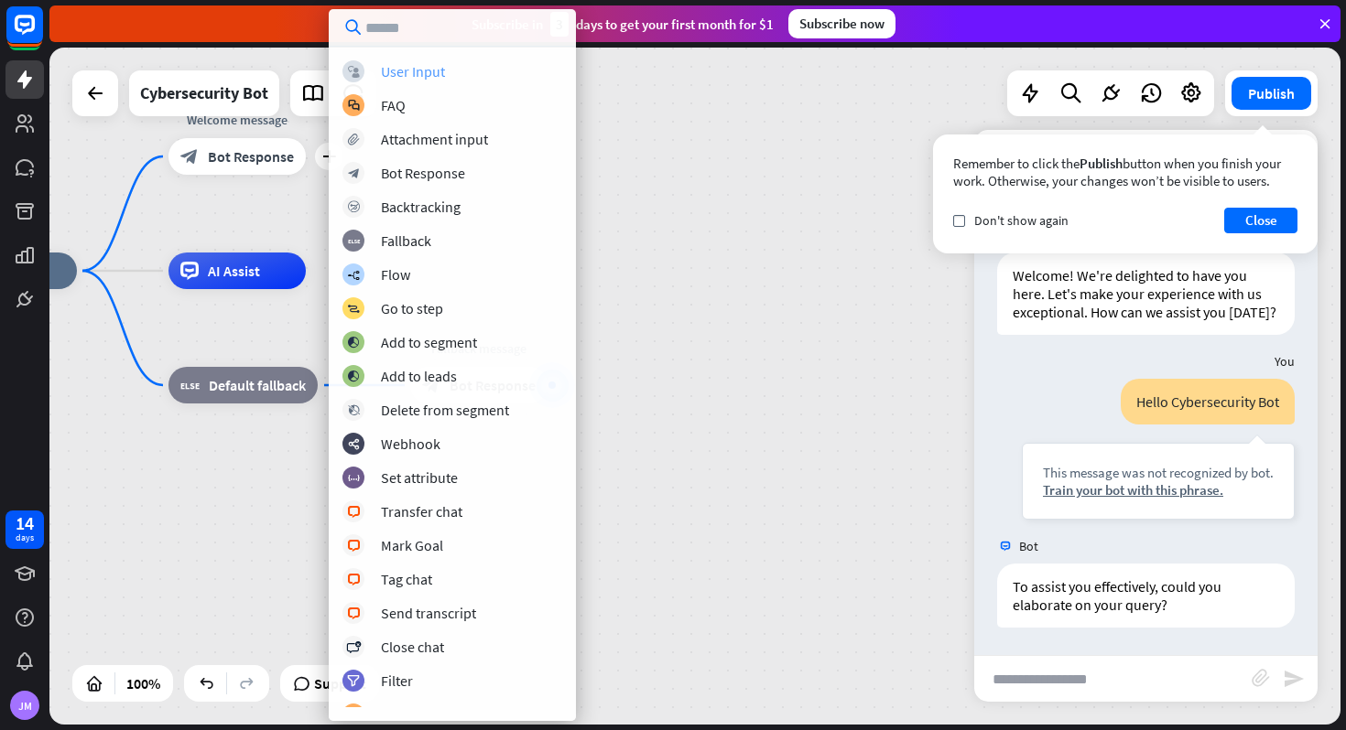
click at [431, 69] on div "User Input" at bounding box center [413, 71] width 64 height 18
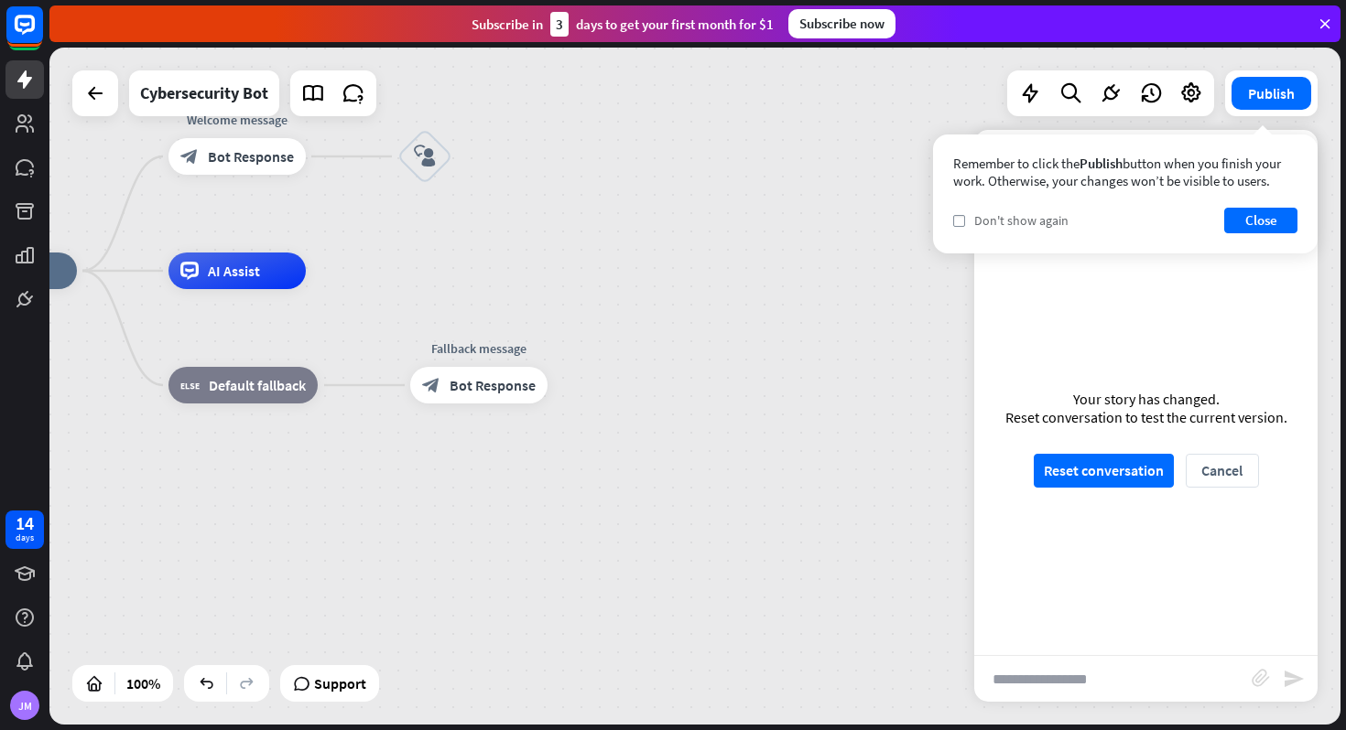
click at [979, 220] on span "Don't show again" at bounding box center [1021, 220] width 94 height 16
click at [1250, 230] on button "Close" at bounding box center [1260, 221] width 73 height 26
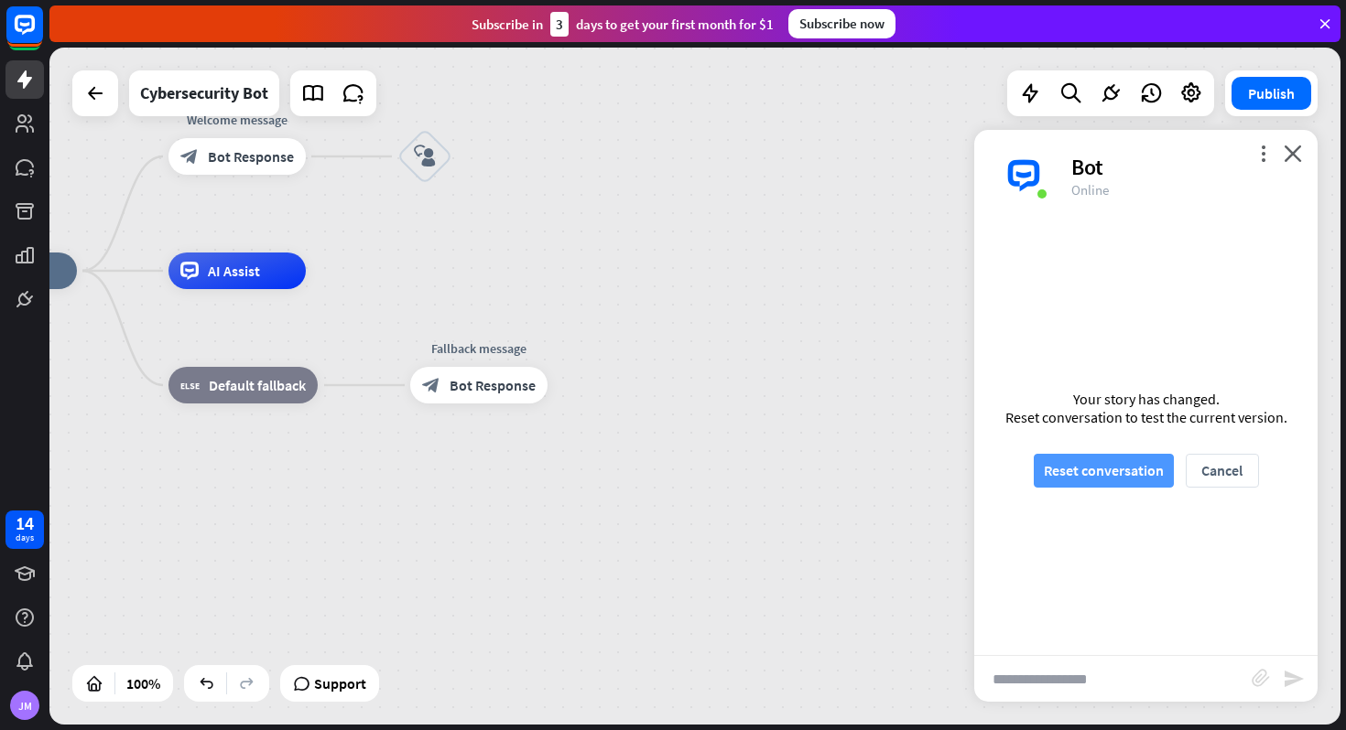
click at [1108, 464] on button "Reset conversation" at bounding box center [1103, 471] width 140 height 34
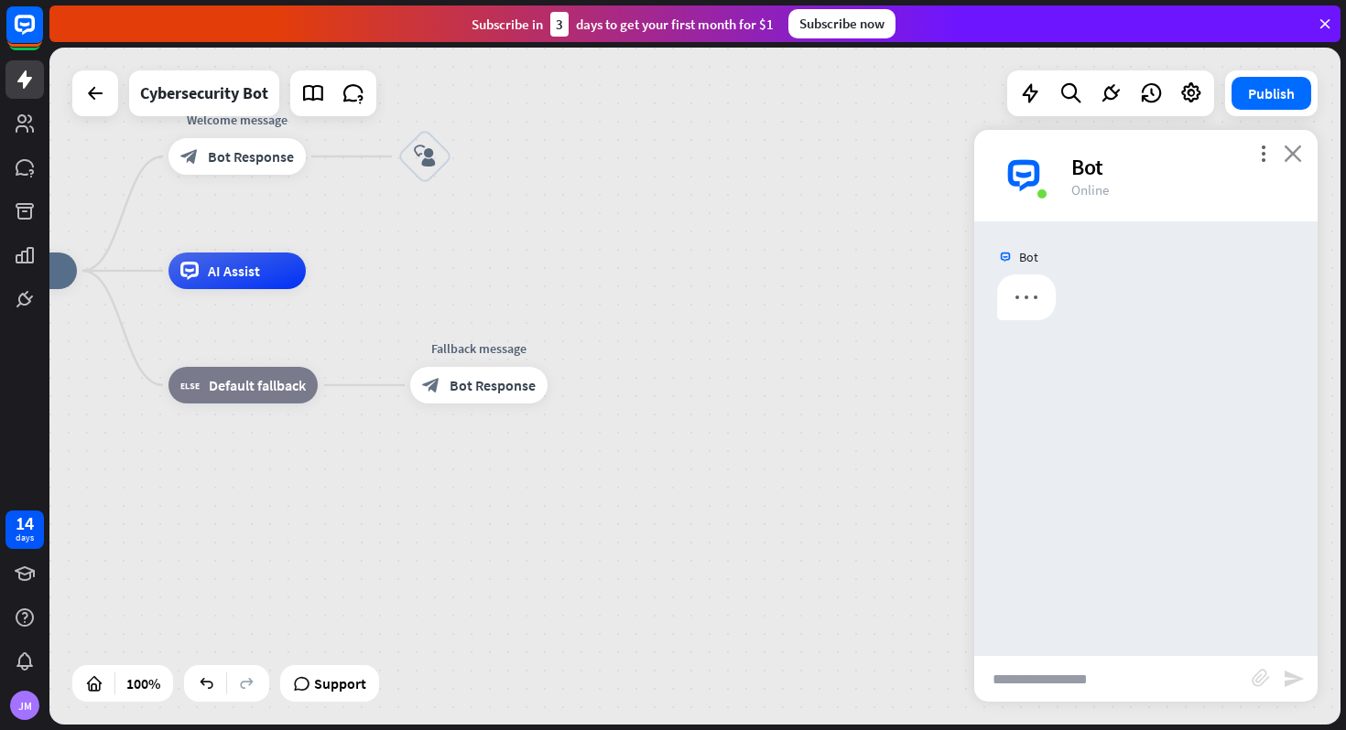
click at [1288, 145] on icon "close" at bounding box center [1292, 153] width 18 height 17
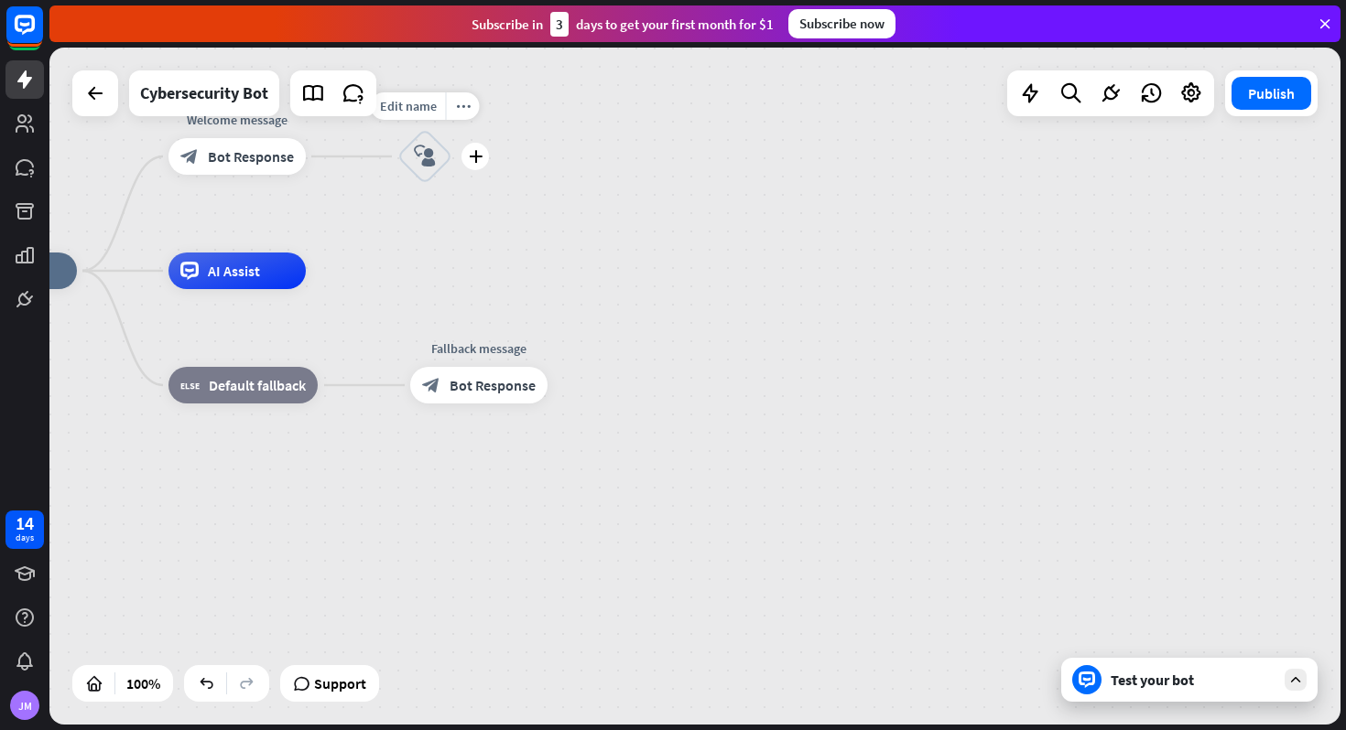
click at [429, 137] on div "block_user_input" at bounding box center [424, 156] width 55 height 55
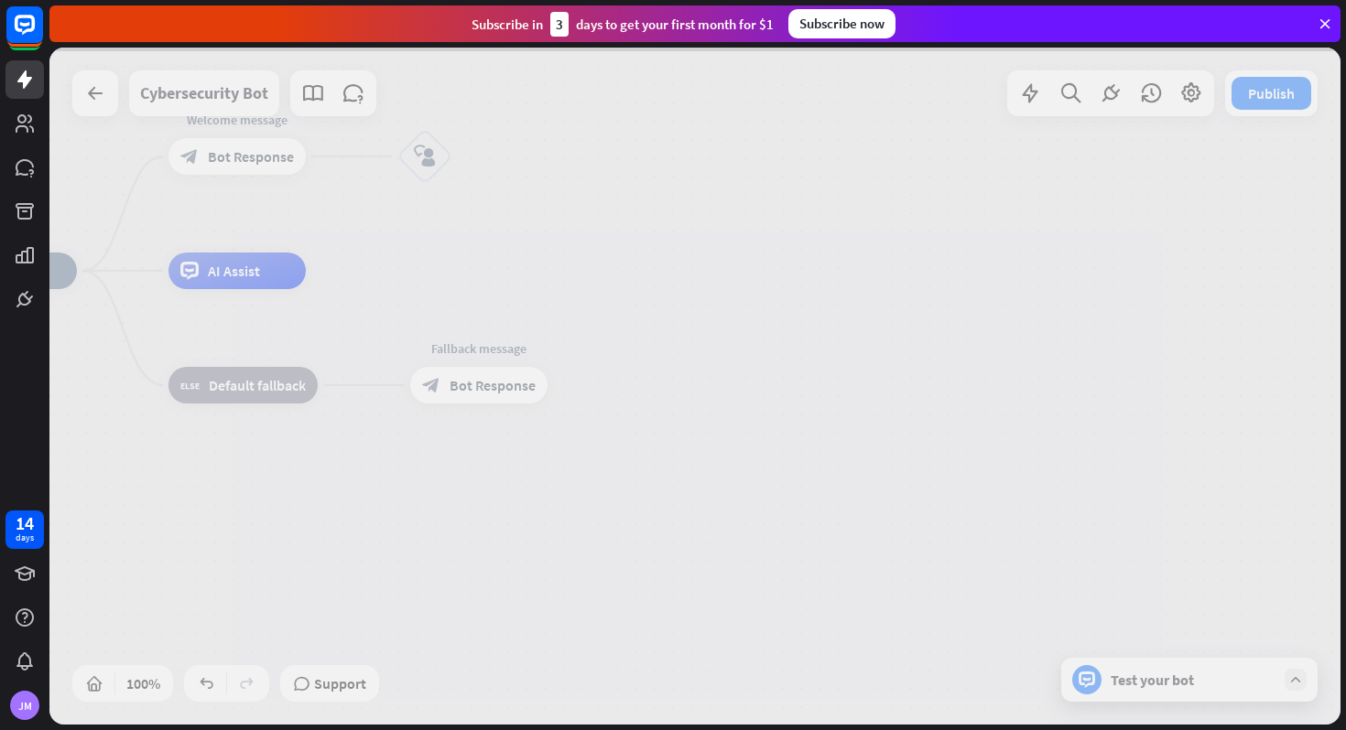
click at [429, 149] on div at bounding box center [694, 386] width 1291 height 677
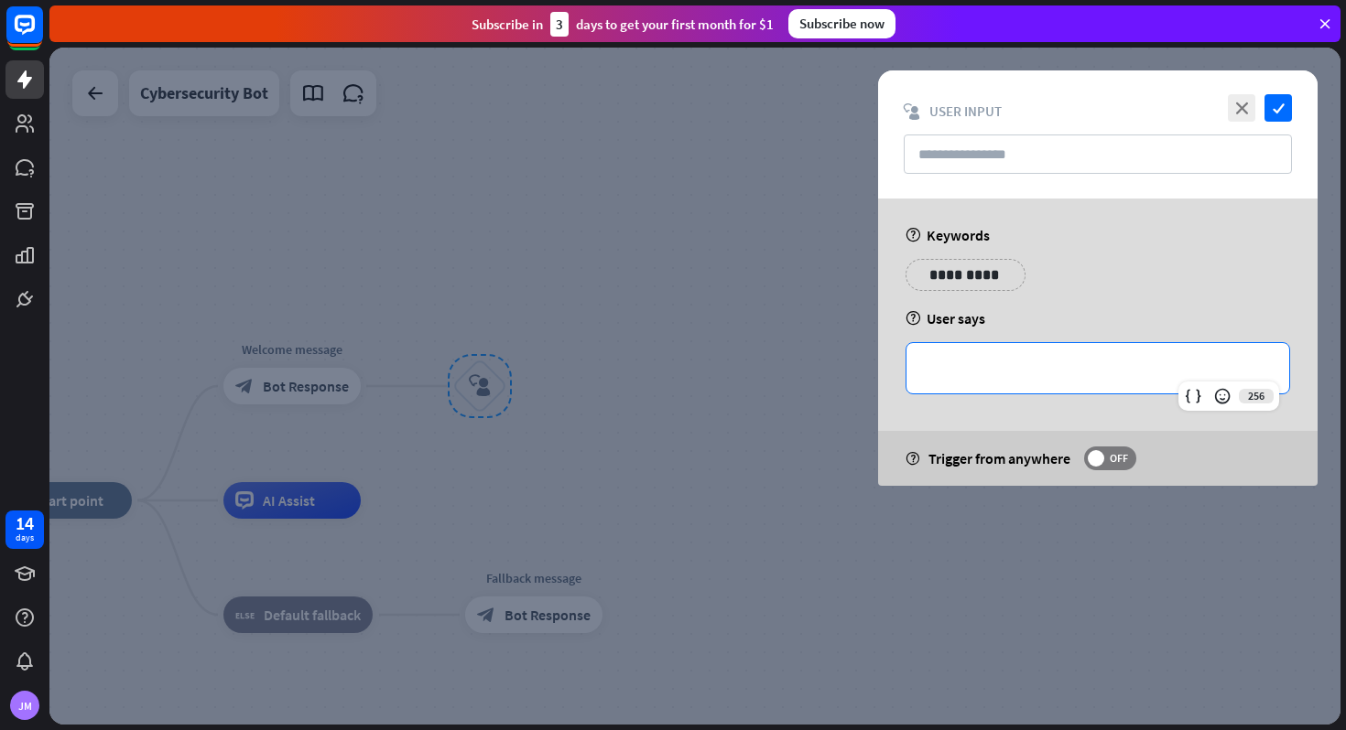
click at [981, 374] on p "**********" at bounding box center [1098, 368] width 346 height 23
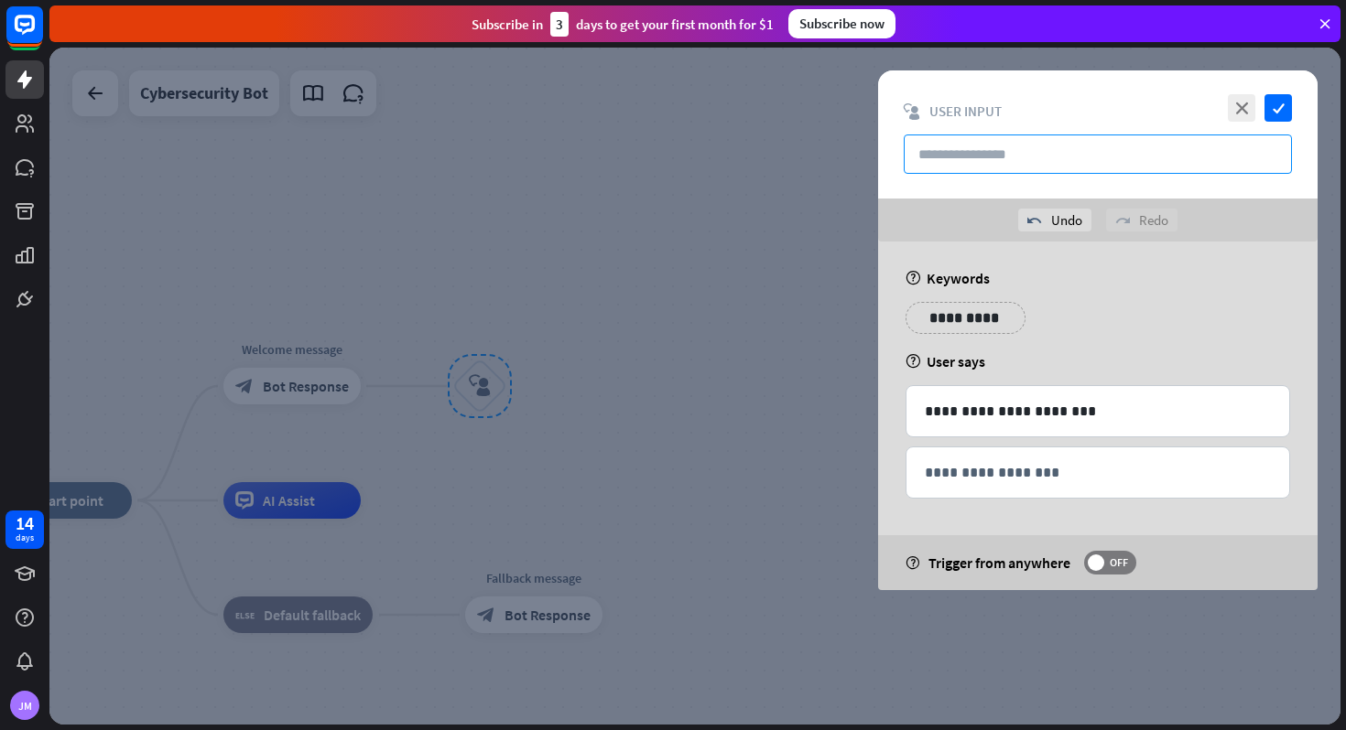
click at [1076, 168] on input "text" at bounding box center [1097, 154] width 388 height 39
click at [1061, 165] on input "text" at bounding box center [1097, 154] width 388 height 39
type input "*"
type input "**********"
click at [1279, 108] on icon "check" at bounding box center [1277, 107] width 27 height 27
